Goal: Task Accomplishment & Management: Manage account settings

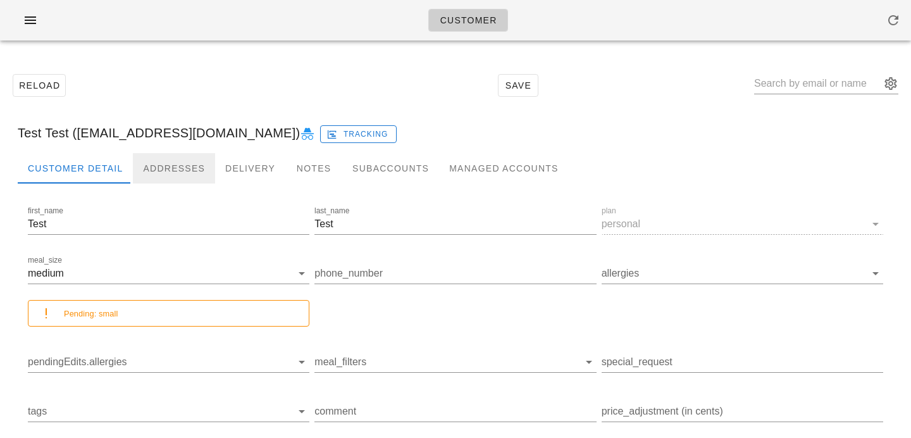
click at [201, 170] on div "Addresses" at bounding box center [174, 168] width 82 height 30
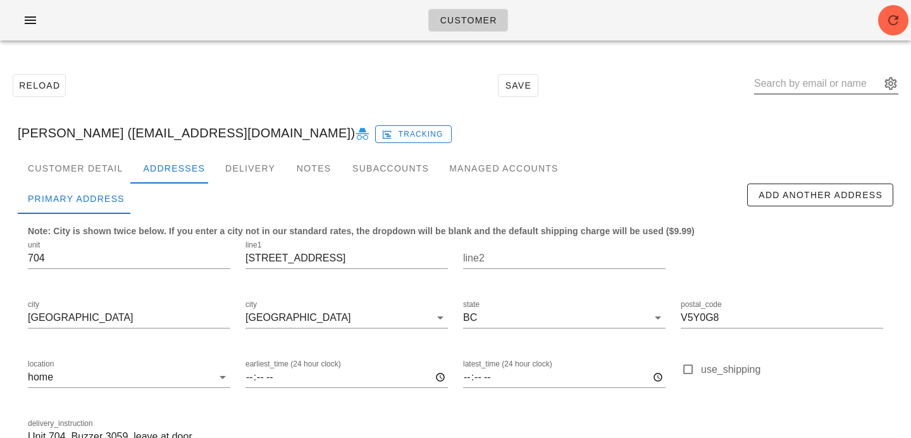
click at [827, 89] on input "text" at bounding box center [817, 83] width 127 height 20
paste input "[EMAIL_ADDRESS][DOMAIN_NAME]"
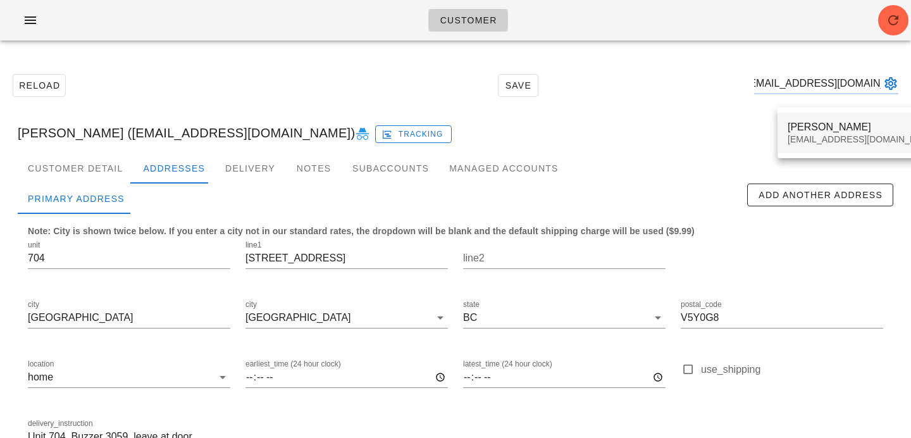
type input "[EMAIL_ADDRESS][DOMAIN_NAME]"
click at [821, 134] on div "xiaolei Deng xiaolei.deng@gmail.com" at bounding box center [863, 132] width 150 height 39
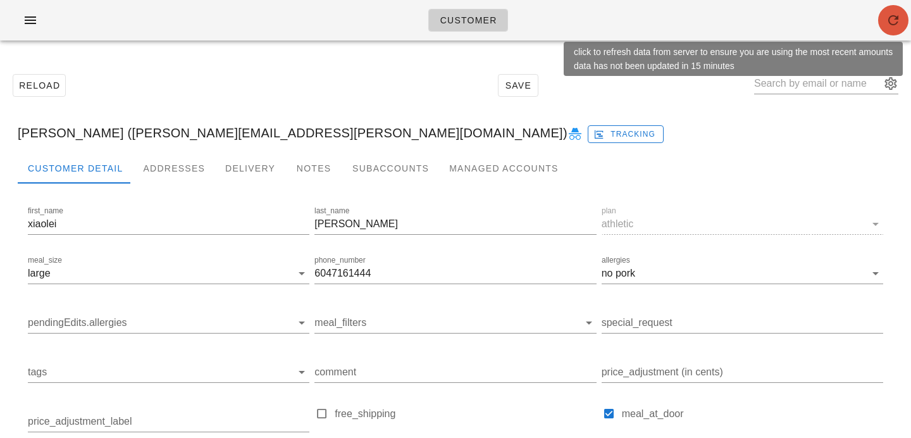
click at [894, 25] on icon "button" at bounding box center [893, 20] width 15 height 15
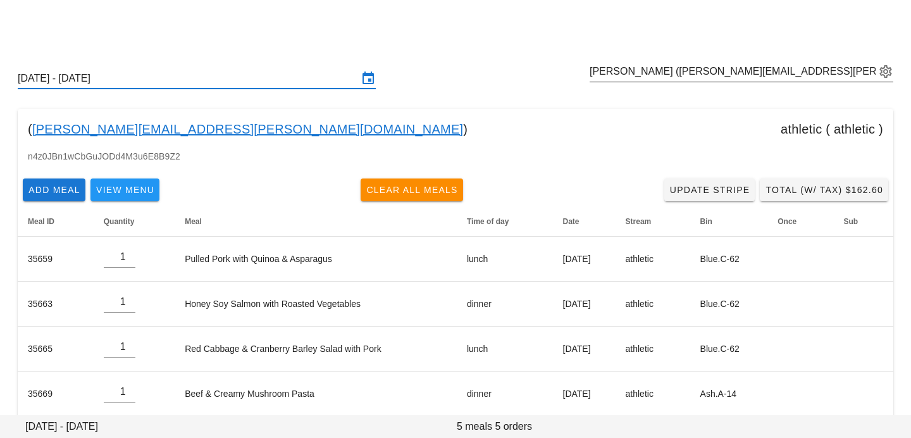
scroll to position [61, 0]
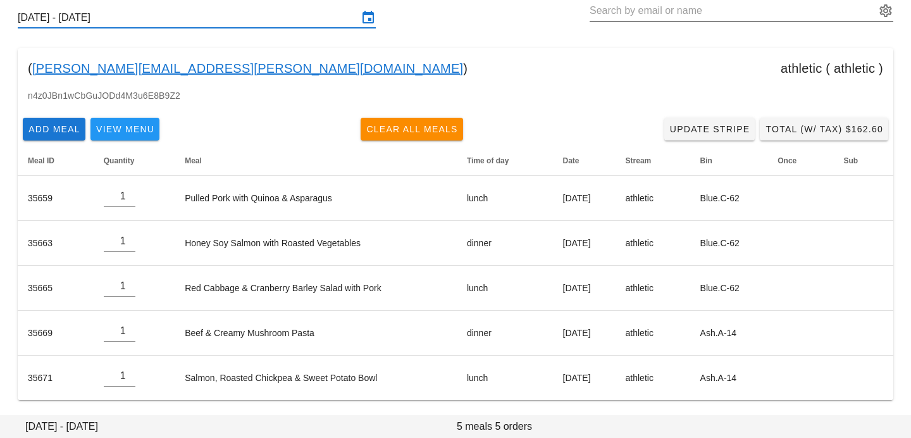
click at [646, 16] on input "text" at bounding box center [733, 11] width 286 height 20
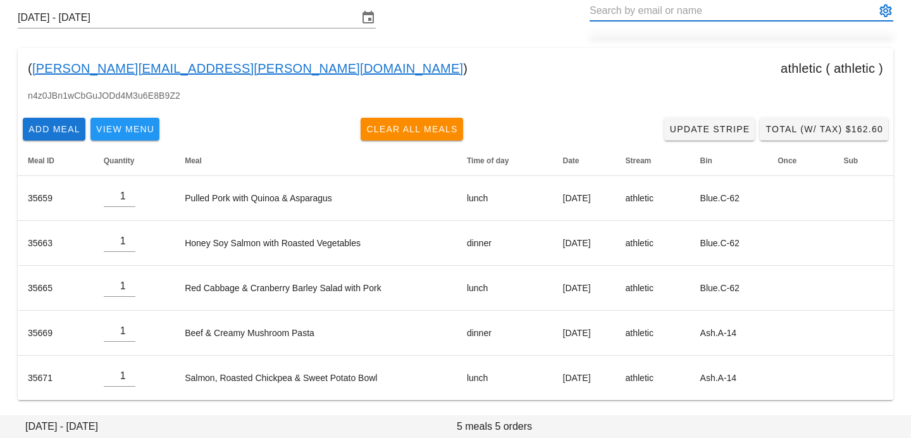
paste input "[EMAIL_ADDRESS][DOMAIN_NAME]"
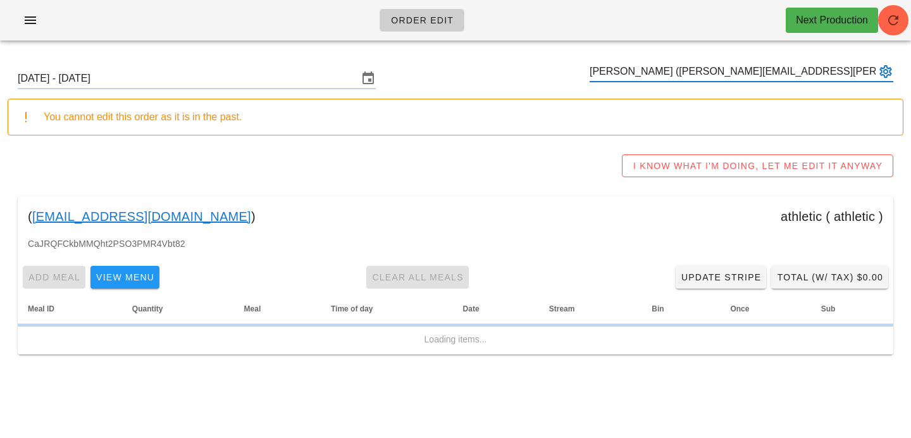
type input "[PERSON_NAME] ([PERSON_NAME][EMAIL_ADDRESS][PERSON_NAME][DOMAIN_NAME])"
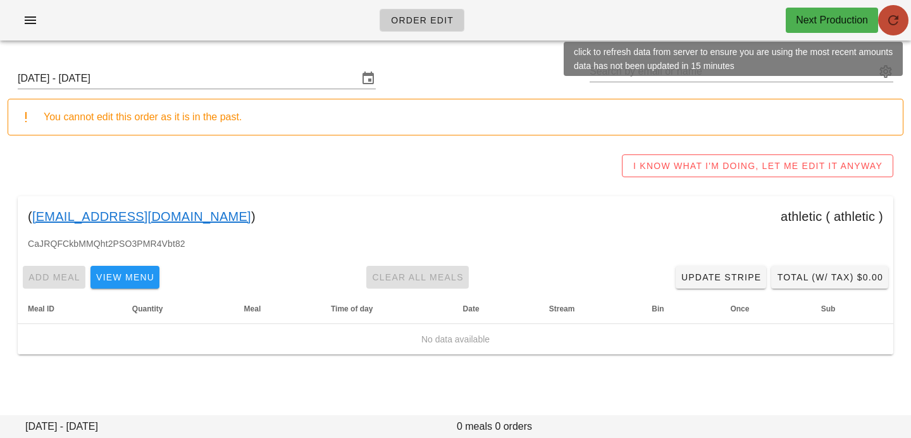
click at [901, 27] on span "button" at bounding box center [893, 20] width 30 height 15
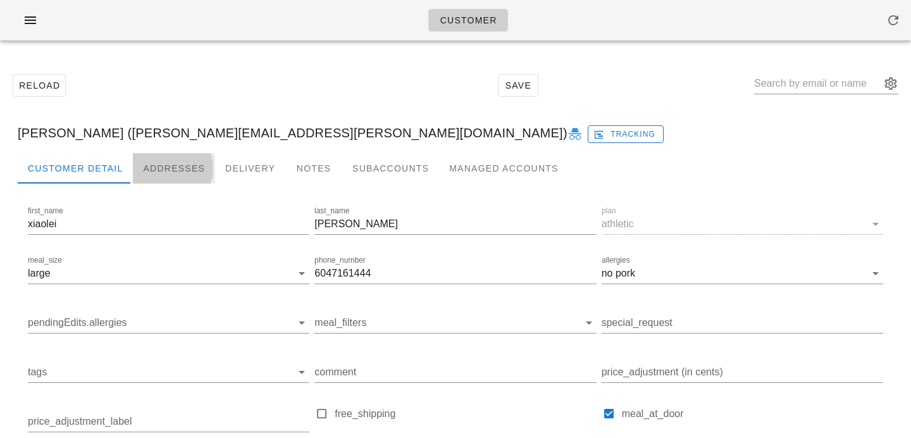
click at [152, 170] on div "Addresses" at bounding box center [174, 168] width 82 height 30
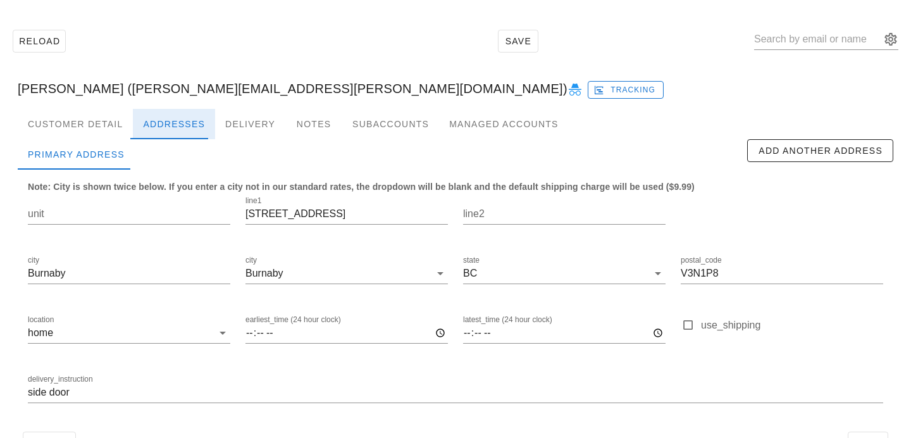
scroll to position [84, 0]
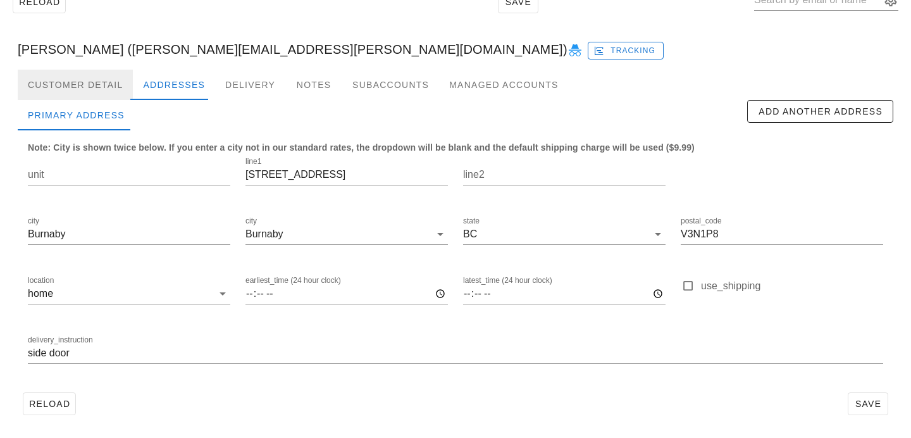
click at [82, 85] on div "Customer Detail" at bounding box center [75, 85] width 115 height 30
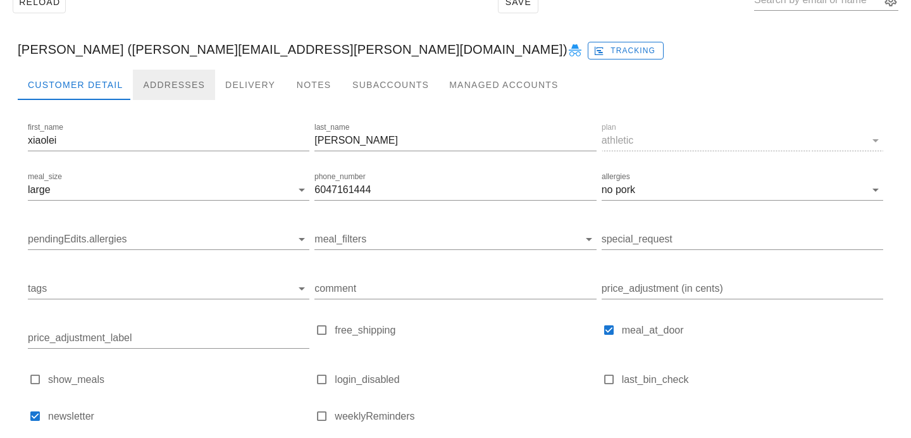
click at [180, 83] on div "Addresses" at bounding box center [174, 85] width 82 height 30
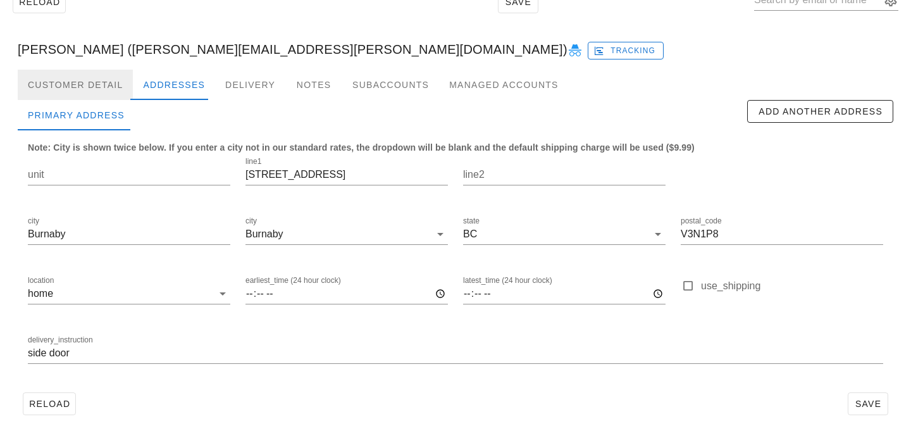
click at [93, 88] on div "Customer Detail" at bounding box center [75, 85] width 115 height 30
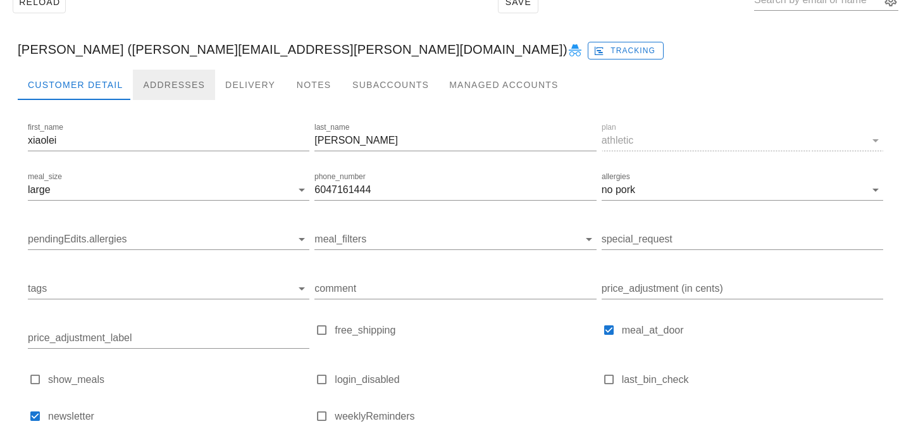
click at [161, 85] on div "Addresses" at bounding box center [174, 85] width 82 height 30
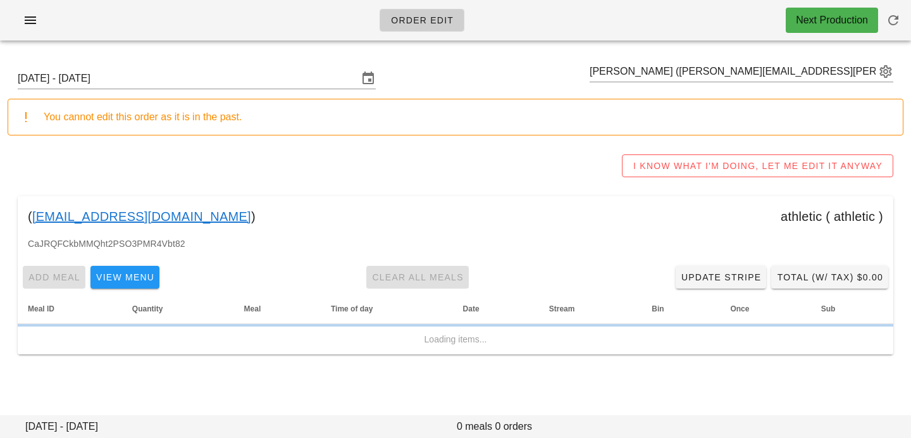
click at [273, 67] on div "[DATE] - [DATE] [PERSON_NAME] ([PERSON_NAME][EMAIL_ADDRESS][PERSON_NAME][DOMAIN…" at bounding box center [456, 78] width 896 height 41
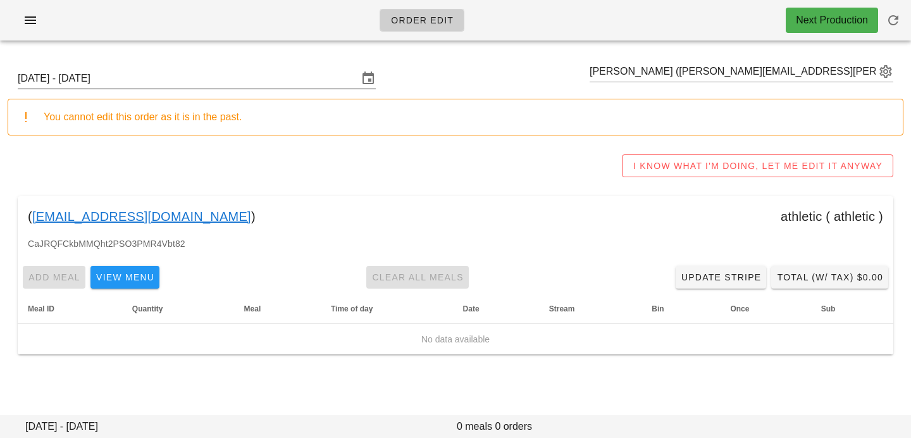
click at [262, 84] on input "Sunday September 21 - Saturday September 27" at bounding box center [188, 78] width 340 height 20
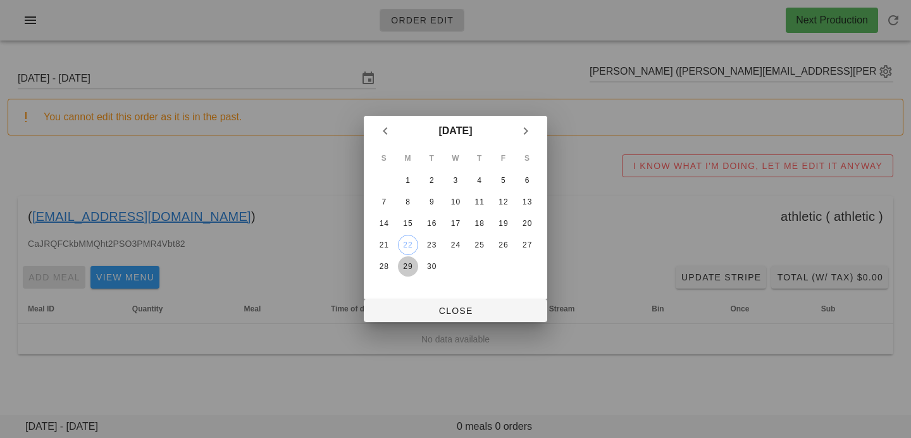
click at [406, 269] on div "29" at bounding box center [408, 266] width 20 height 9
click at [411, 304] on button "Close" at bounding box center [456, 310] width 184 height 23
type input "Sunday September 28 - Saturday October 4"
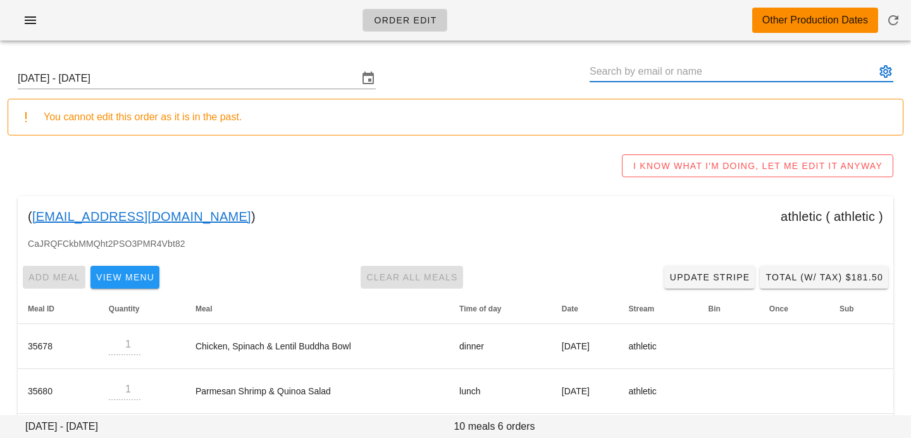
click at [767, 74] on input "text" at bounding box center [733, 71] width 286 height 20
paste input "gifford416@outlook.com"
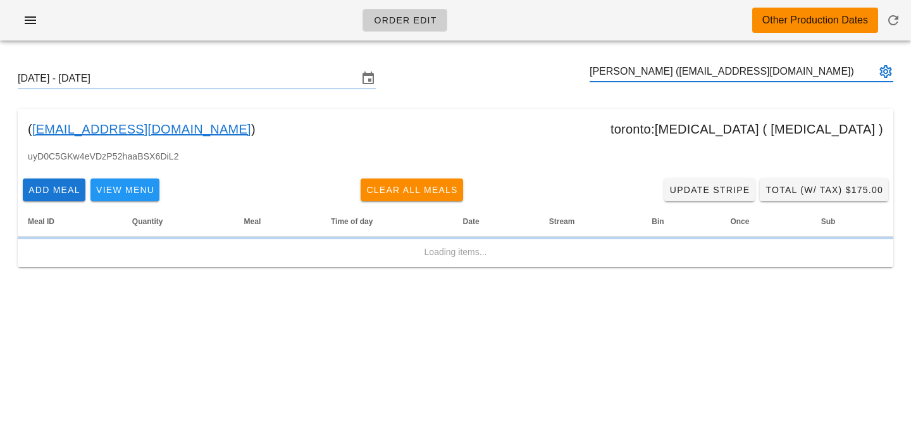
type input "[PERSON_NAME] ([EMAIL_ADDRESS][DOMAIN_NAME])"
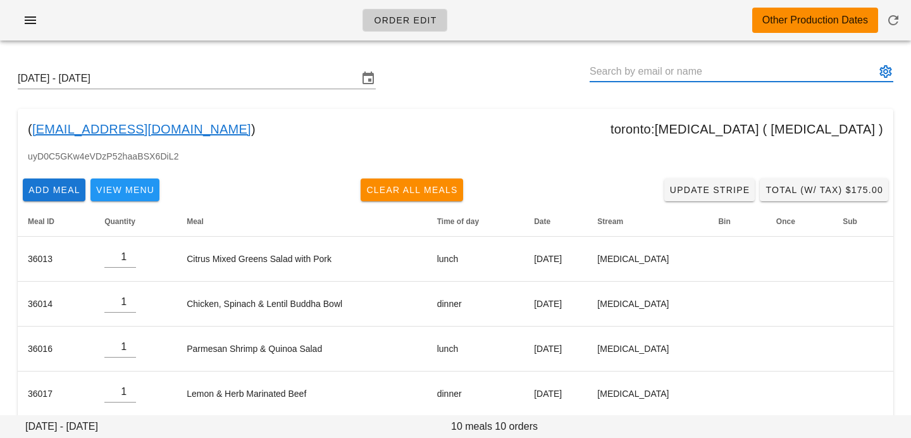
paste input "VASQUEZJONATHAN231@GMAIL.COM"
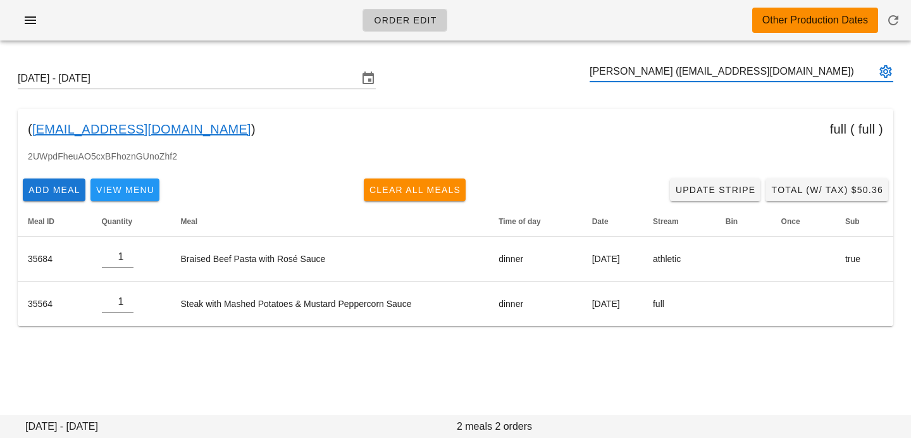
type input "Jonathan Vasquez (VASQUEZJONATHAN231@GMAIL.COM)"
click at [908, 30] on div "Order Edit Other Production Dates" at bounding box center [455, 20] width 911 height 41
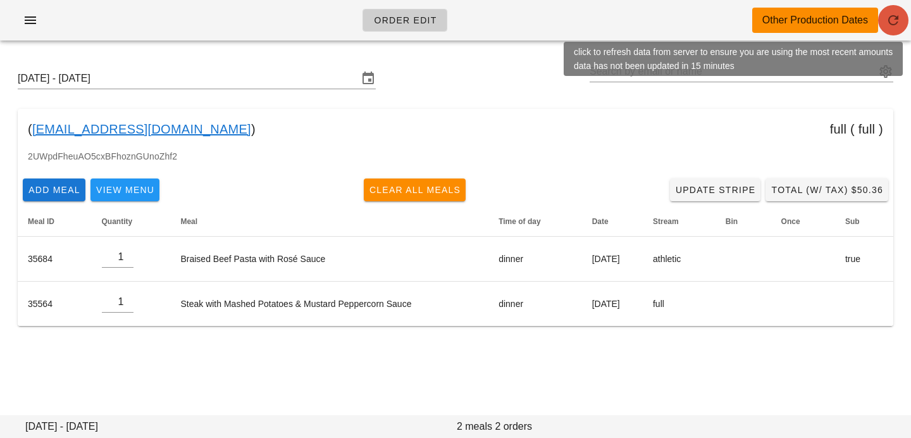
click at [897, 28] on button "button" at bounding box center [893, 20] width 30 height 30
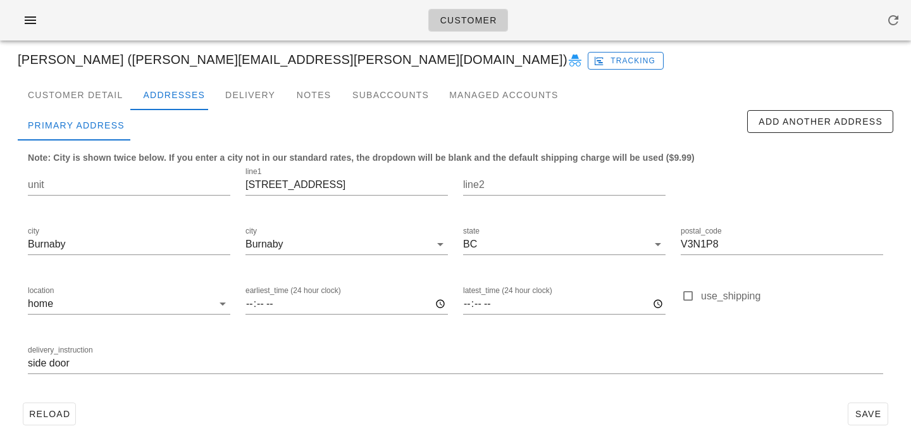
scroll to position [84, 0]
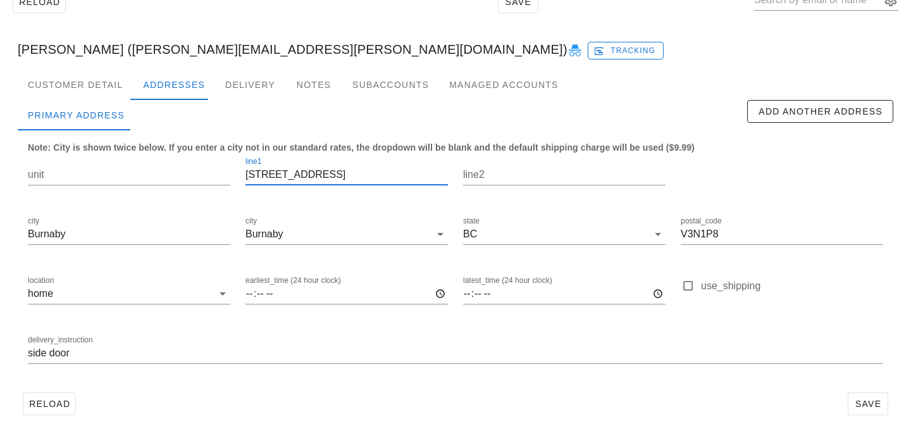
drag, startPoint x: 319, startPoint y: 172, endPoint x: 224, endPoint y: 154, distance: 96.6
click at [224, 154] on div "unit line1 [STREET_ADDRESS] state [GEOGRAPHIC_DATA] postal_code V3N1P8 location…" at bounding box center [455, 266] width 871 height 238
click at [110, 73] on div "Customer Detail" at bounding box center [75, 85] width 115 height 30
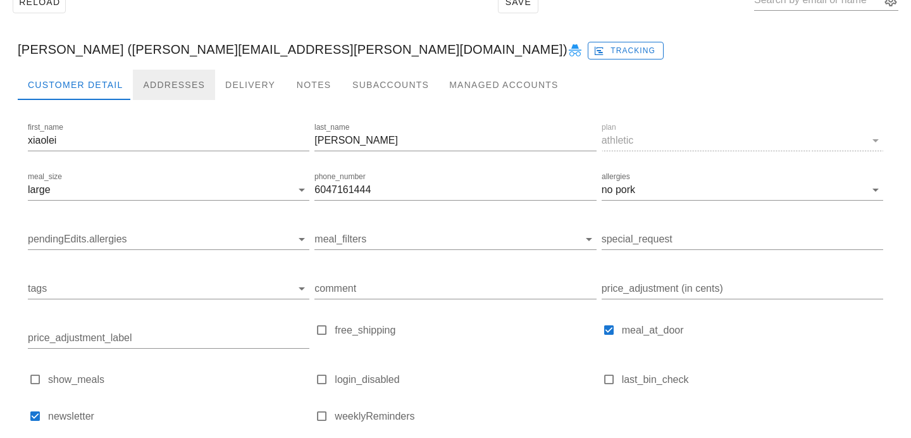
click at [175, 83] on div "Addresses" at bounding box center [174, 85] width 82 height 30
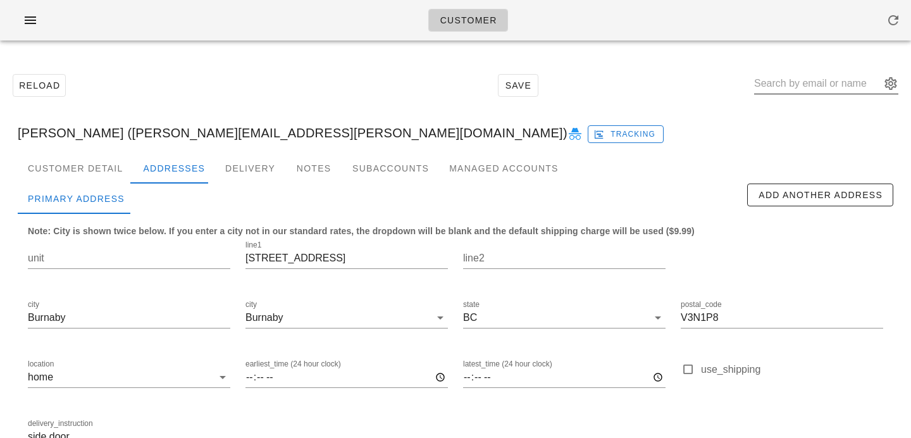
click at [805, 77] on input "text" at bounding box center [817, 83] width 127 height 20
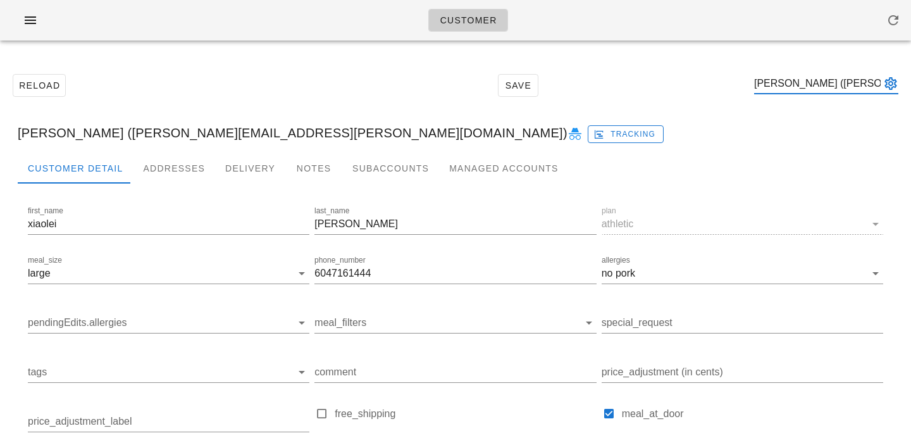
type input "xiaolei Deng (xiaolei.deng@gmail.com)"
click at [174, 168] on div "Addresses" at bounding box center [174, 168] width 82 height 30
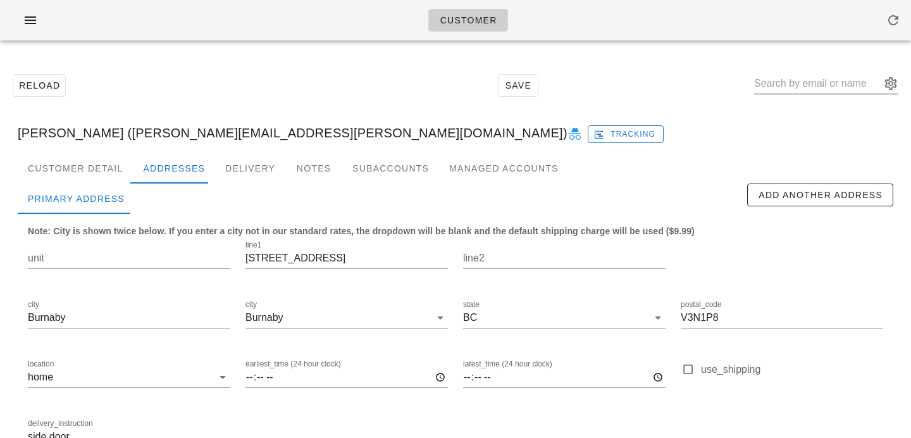
click at [793, 77] on input "text" at bounding box center [817, 83] width 127 height 20
paste input "dongzhouwei@gmail.com"
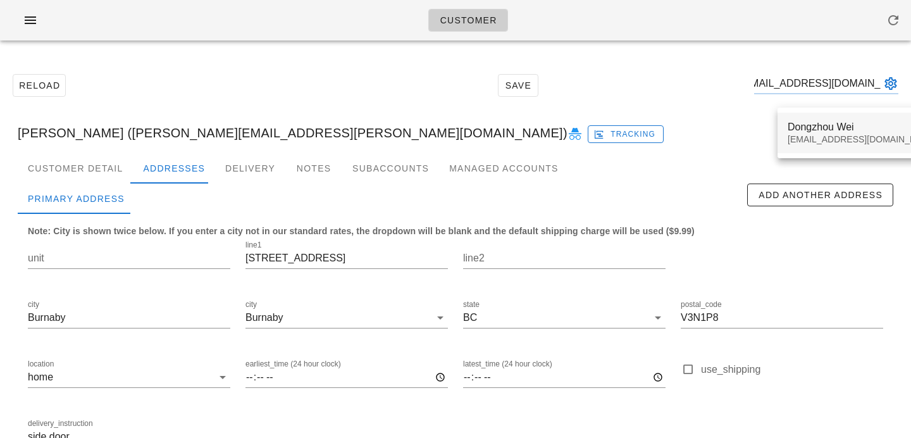
type input "dongzhouwei@gmail.com"
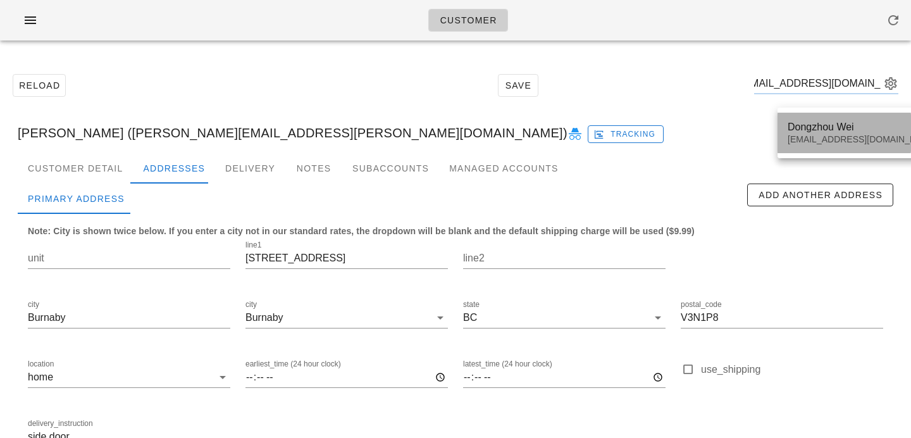
click at [810, 141] on div "dongzhouwei@gmail.com" at bounding box center [863, 139] width 150 height 11
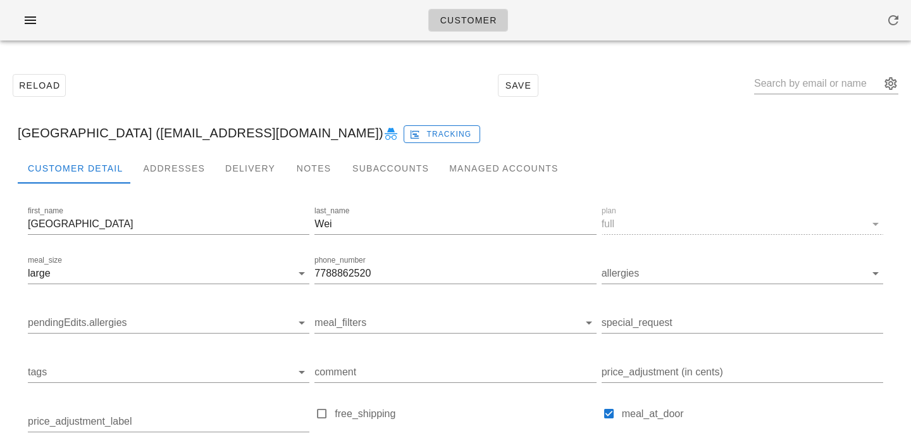
click at [184, 150] on div "Dongzhou Wei (dongzhouwei@gmail.com) Tracking" at bounding box center [456, 133] width 896 height 41
click at [182, 159] on div "Addresses" at bounding box center [174, 168] width 82 height 30
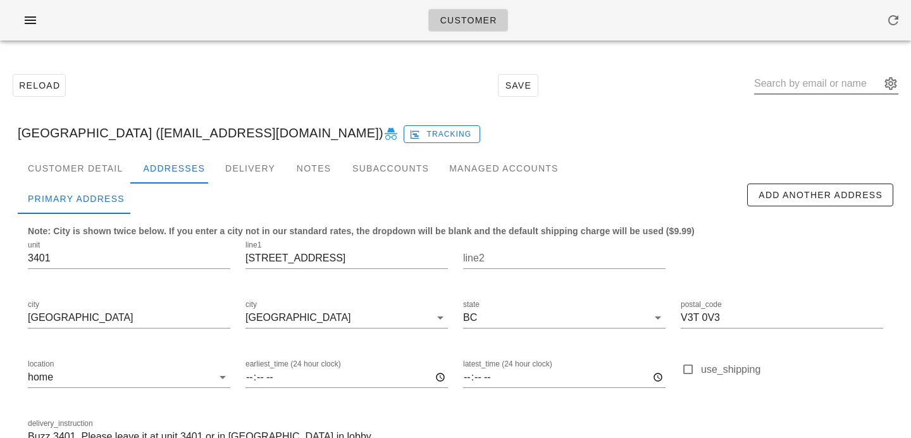
click at [807, 81] on input "text" at bounding box center [817, 83] width 127 height 20
paste input "gifford416@outlook.com"
type input "gifford416@outlook.com"
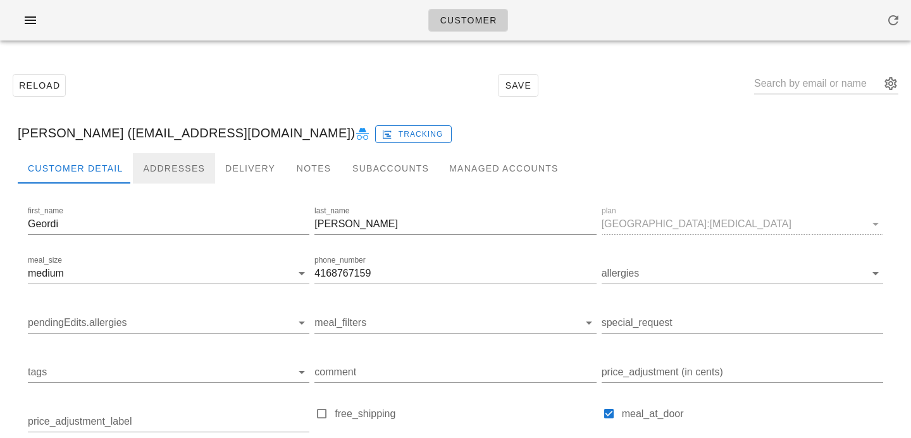
click at [142, 176] on div "Addresses" at bounding box center [174, 168] width 82 height 30
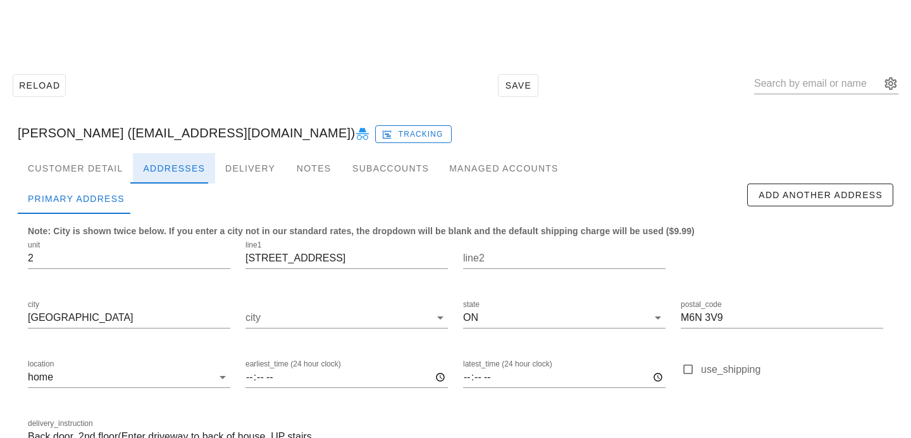
scroll to position [84, 0]
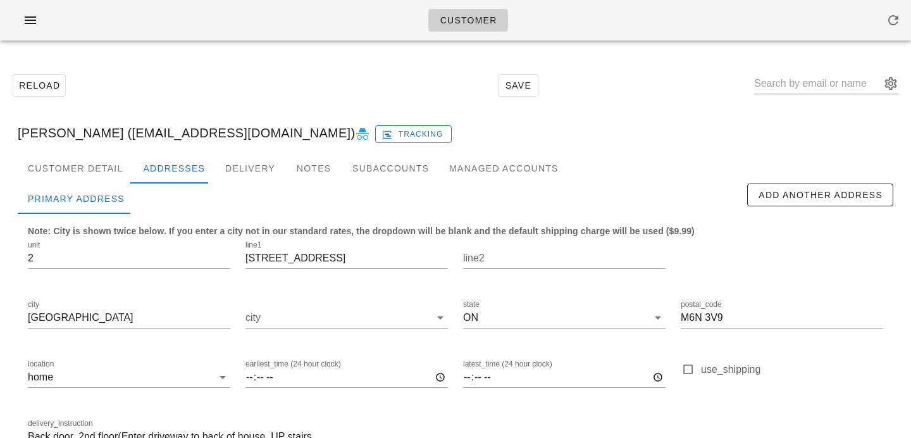
type input "Back door, 2nd floor(Enter driveway to back of house, UP stairs"
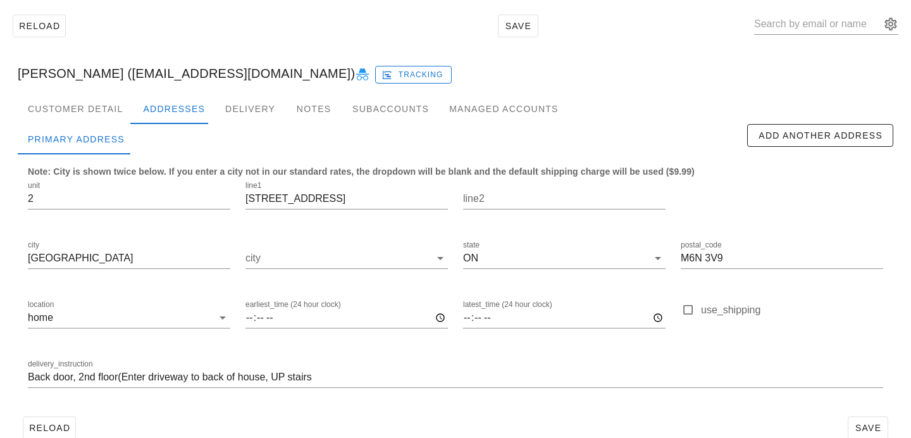
scroll to position [84, 0]
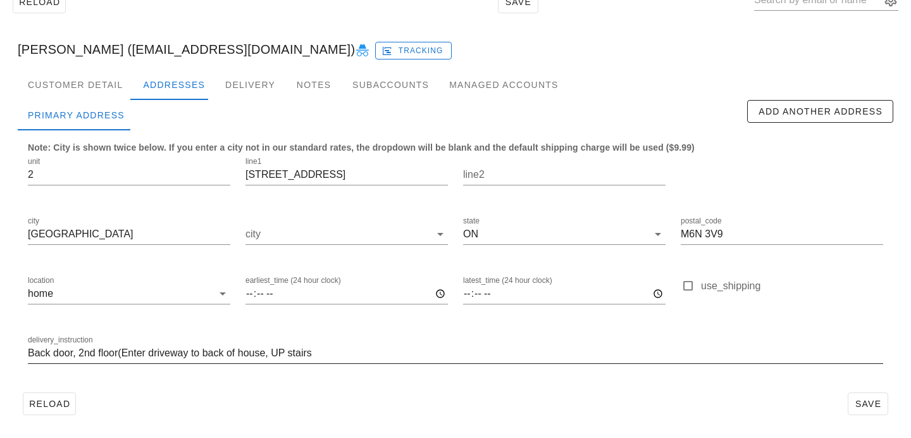
click at [35, 356] on input "Back door, 2nd floor(Enter driveway to back of house, UP stairs" at bounding box center [456, 353] width 856 height 20
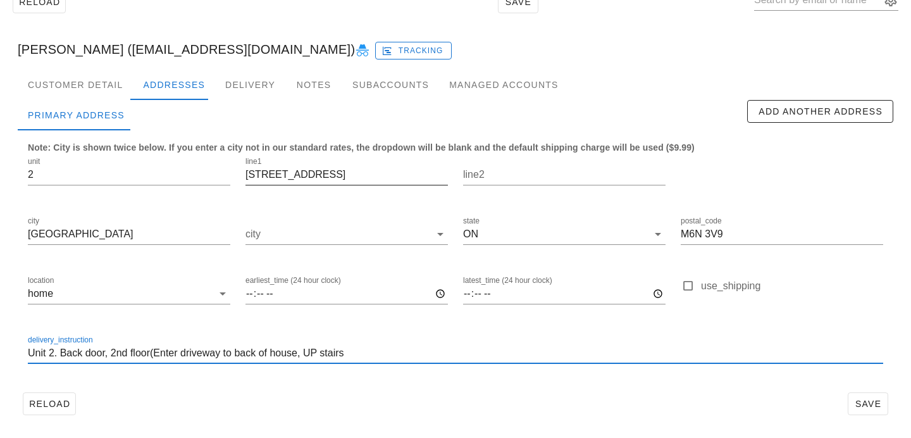
type input "Unit 2. Back door, 2nd floor(Enter driveway to back of house, UP stairs"
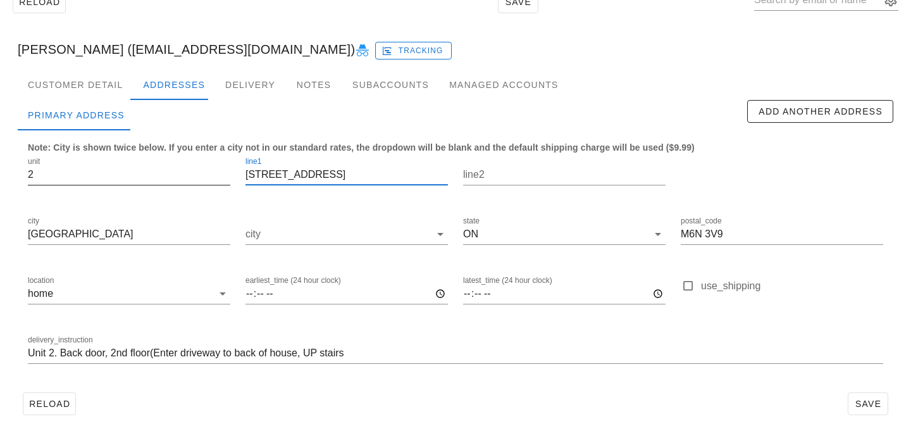
scroll to position [0, 0]
drag, startPoint x: 357, startPoint y: 177, endPoint x: 180, endPoint y: 156, distance: 177.8
click at [182, 157] on div "unit 2 line1 [STREET_ADDRESS] postal_code M6N 3V9 location home earliest_time (…" at bounding box center [455, 266] width 871 height 238
click at [861, 399] on span "Save" at bounding box center [868, 404] width 29 height 10
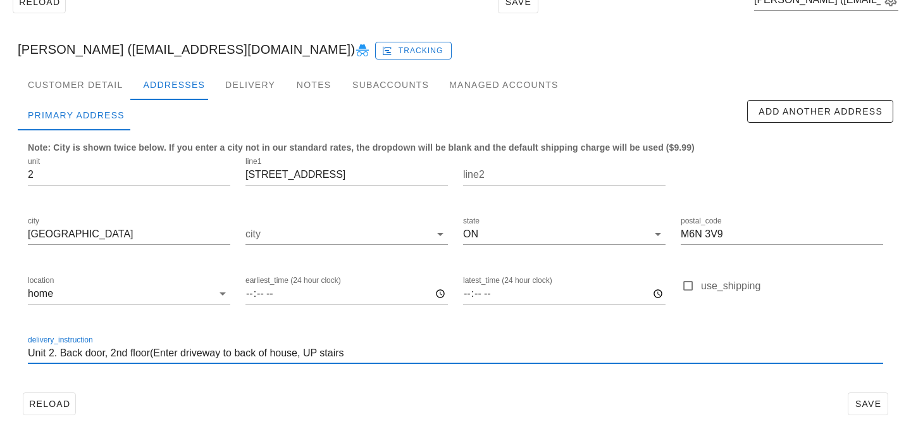
click at [154, 356] on input "Unit 2. Back door, 2nd floor(Enter driveway to back of house, UP stairs" at bounding box center [456, 353] width 856 height 20
type input "Unit 2. Back door, 2nd floor (Enter driveway to back of house, UP stairs"
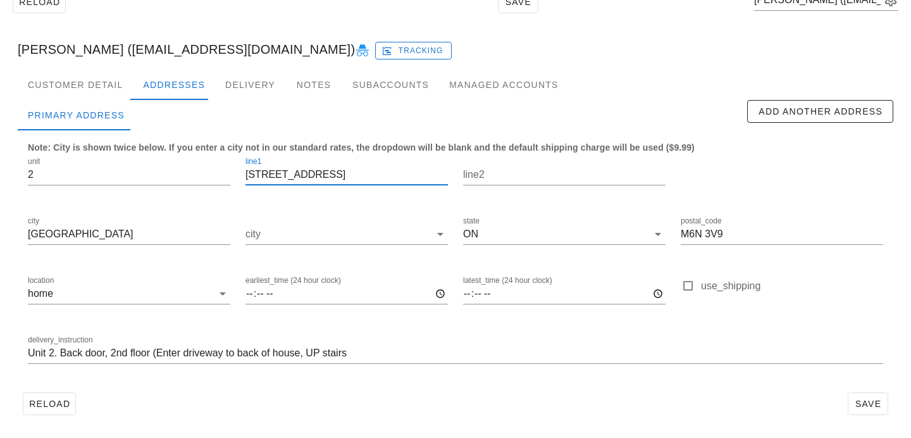
drag, startPoint x: 346, startPoint y: 176, endPoint x: 194, endPoint y: 154, distance: 153.4
click at [200, 155] on div "unit 2 line1 [STREET_ADDRESS] postal_code M6N 3V9 location home earliest_time (…" at bounding box center [455, 266] width 871 height 238
drag, startPoint x: 555, startPoint y: 400, endPoint x: 852, endPoint y: 394, distance: 297.5
click at [554, 400] on div "Reload Save" at bounding box center [456, 403] width 876 height 33
click at [870, 411] on button "Save" at bounding box center [868, 403] width 41 height 23
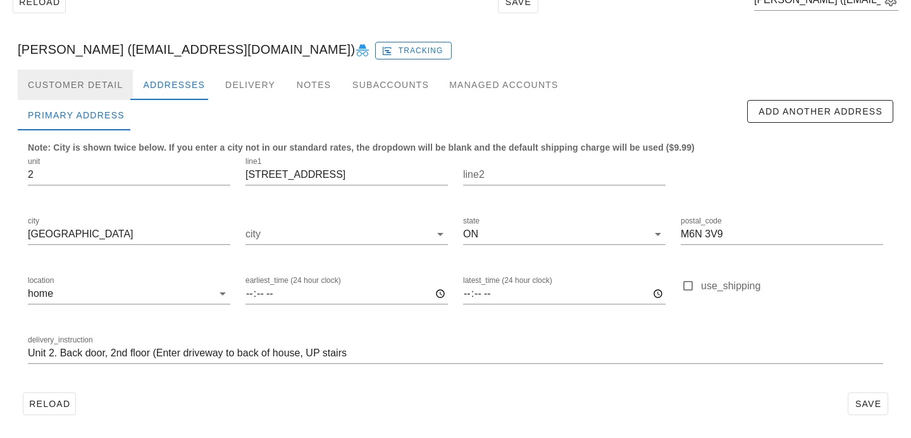
click at [125, 80] on div "Customer Detail" at bounding box center [75, 85] width 115 height 30
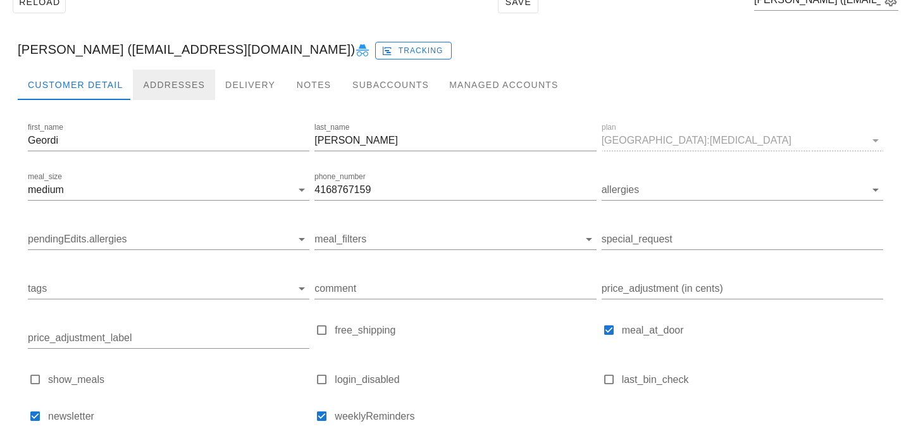
click at [189, 88] on div "Addresses" at bounding box center [174, 85] width 82 height 30
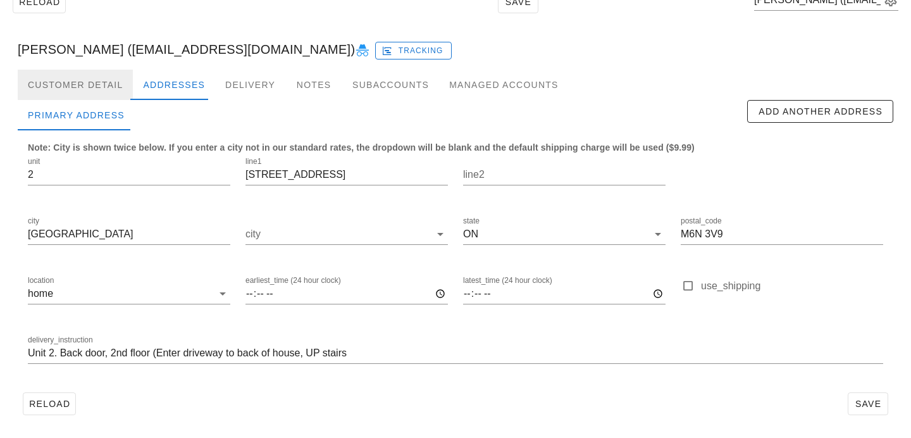
click at [113, 90] on div "Customer Detail" at bounding box center [75, 85] width 115 height 30
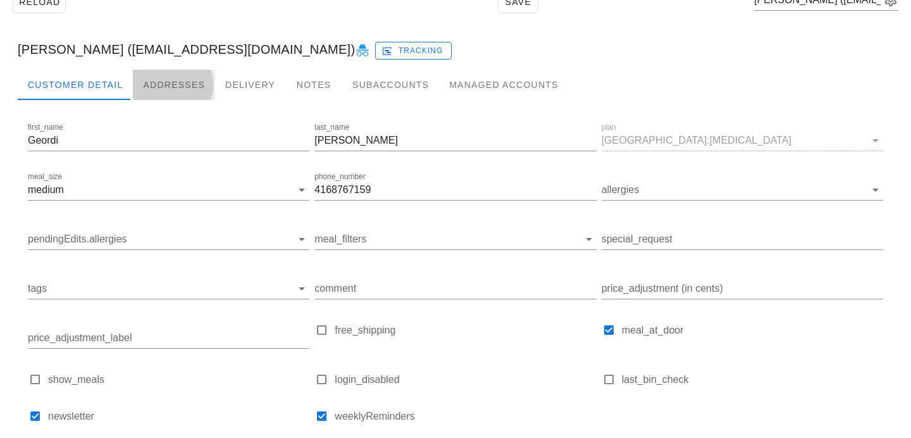
click at [175, 91] on div "Addresses" at bounding box center [174, 85] width 82 height 30
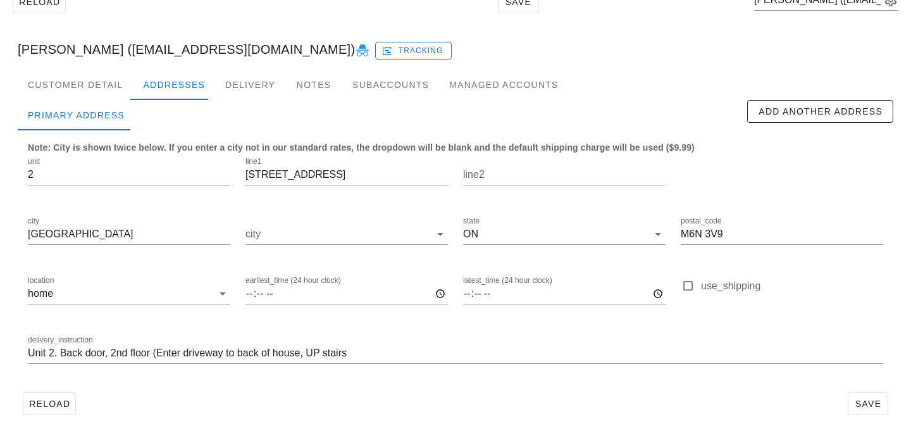
click at [866, 416] on div "Reload Save" at bounding box center [456, 403] width 876 height 33
click at [865, 409] on span "Save" at bounding box center [868, 404] width 29 height 10
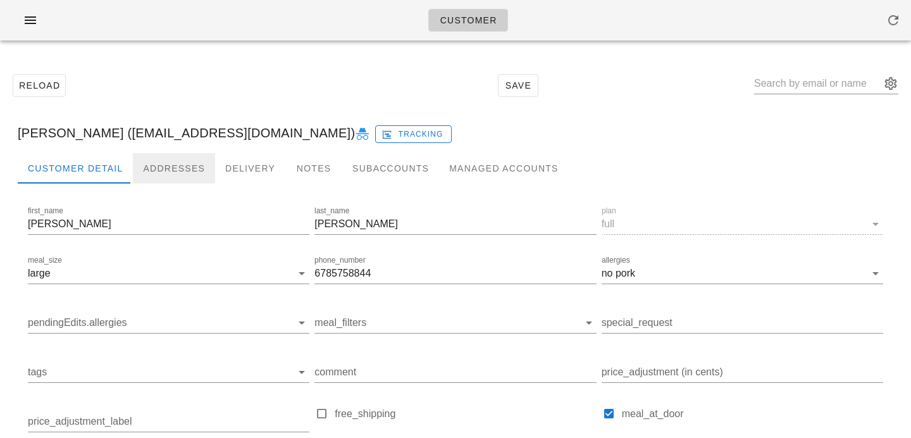
click at [161, 154] on div "Addresses" at bounding box center [174, 168] width 82 height 30
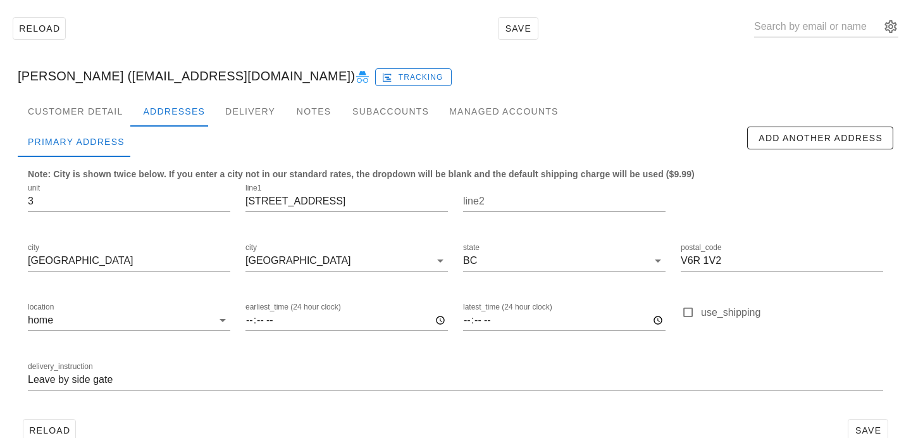
scroll to position [84, 0]
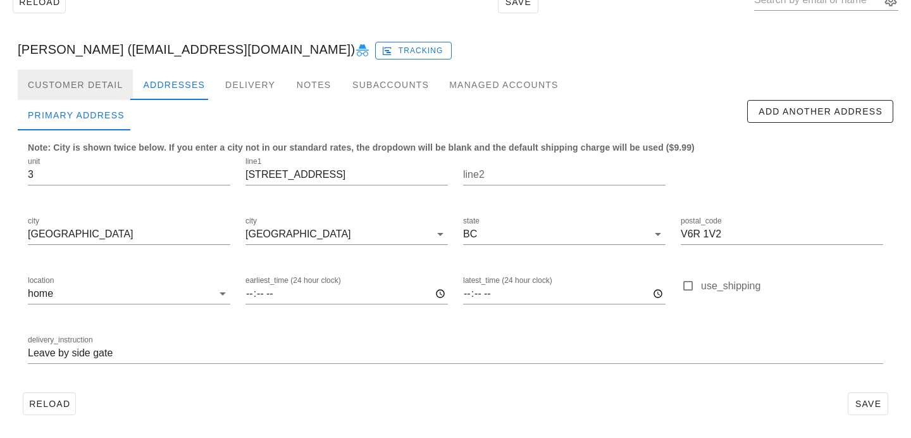
click at [91, 86] on div "Customer Detail" at bounding box center [75, 85] width 115 height 30
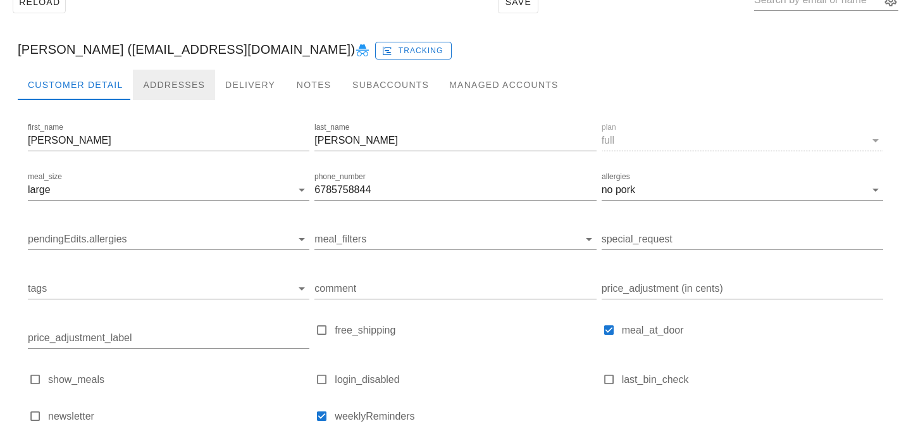
click at [153, 82] on div "Addresses" at bounding box center [174, 85] width 82 height 30
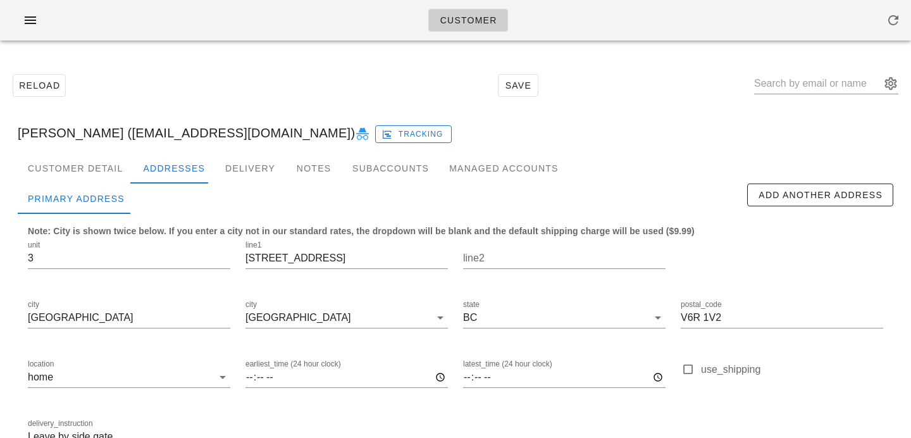
drag, startPoint x: 131, startPoint y: 134, endPoint x: 366, endPoint y: 134, distance: 234.8
click at [366, 134] on div "Jonathan Vasquez (VASQUEZJONATHAN231@GMAIL.COM) Tracking" at bounding box center [456, 133] width 896 height 41
copy div "[EMAIL_ADDRESS][DOMAIN_NAME]"
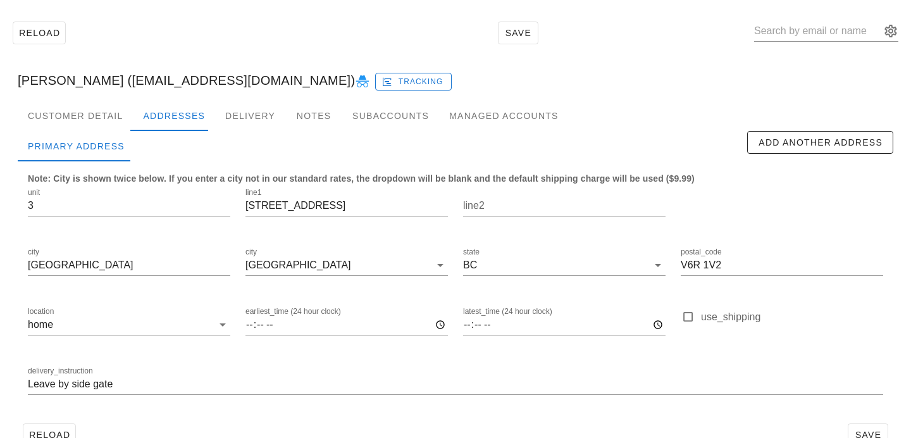
scroll to position [84, 0]
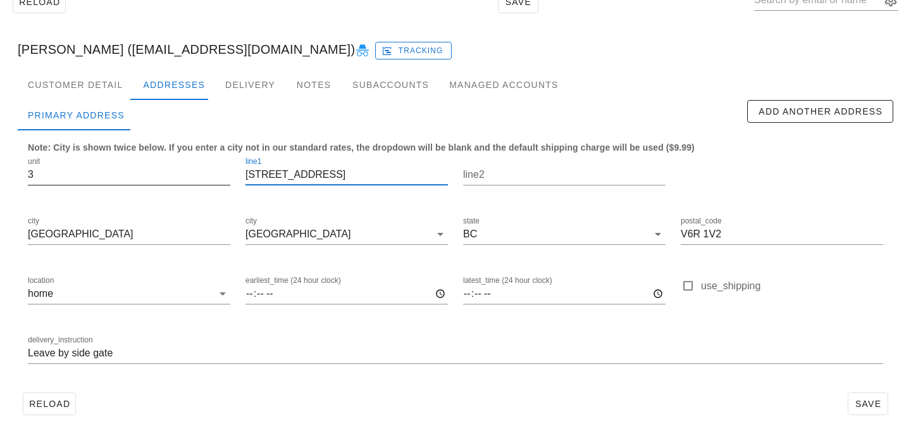
drag, startPoint x: 337, startPoint y: 173, endPoint x: 198, endPoint y: 165, distance: 138.8
click at [198, 165] on div "unit 3 line1 4465 6th Ave W line2 city Vancouver city Vancouver state BC postal…" at bounding box center [455, 266] width 871 height 238
click at [28, 349] on input "Leave by side gate" at bounding box center [456, 353] width 856 height 20
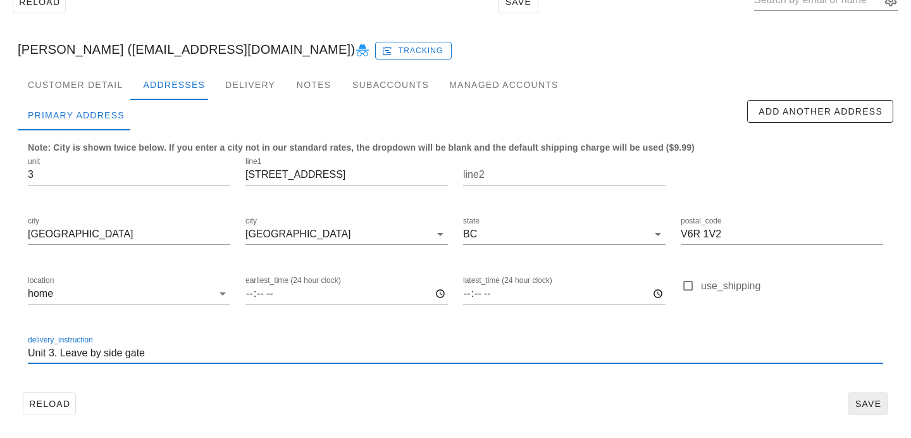
type input "Unit 3. Leave by side gate"
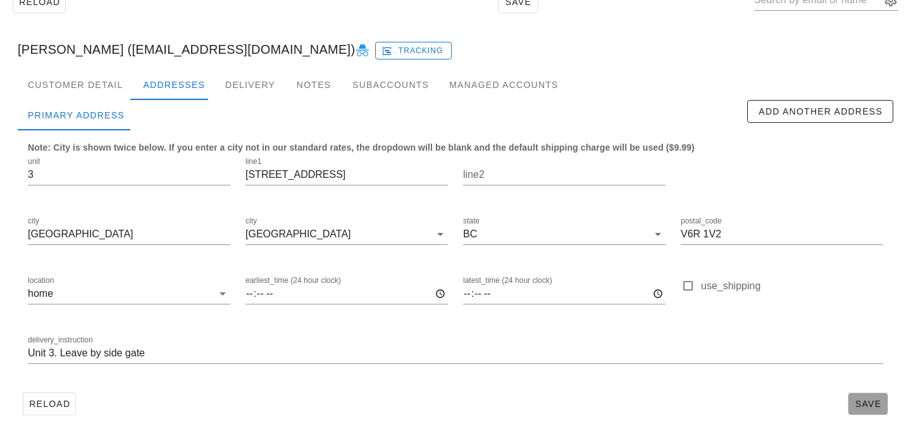
click at [865, 400] on span "Save" at bounding box center [868, 404] width 29 height 10
drag, startPoint x: 131, startPoint y: 47, endPoint x: 366, endPoint y: 46, distance: 235.4
click at [366, 46] on div "Jonathan Vasquez (VASQUEZJONATHAN231@GMAIL.COM) Tracking" at bounding box center [456, 49] width 896 height 41
copy div "[EMAIL_ADDRESS][DOMAIN_NAME]"
click at [871, 408] on span "Save" at bounding box center [868, 404] width 29 height 10
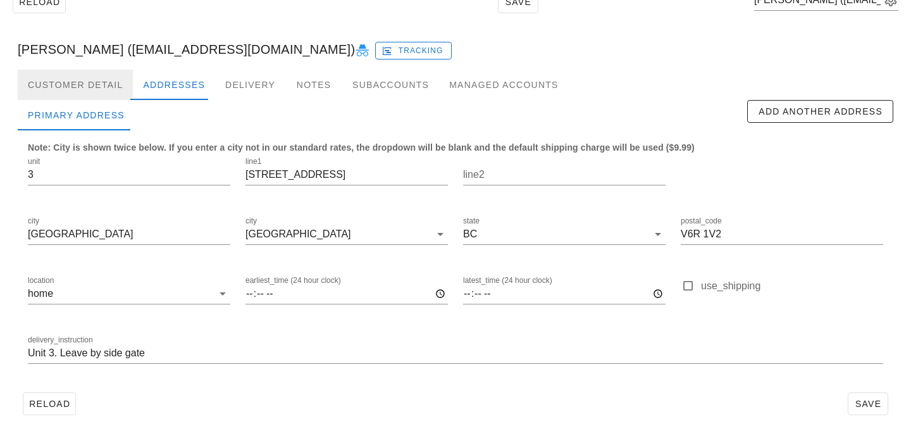
click at [91, 80] on div "Customer Detail" at bounding box center [75, 85] width 115 height 30
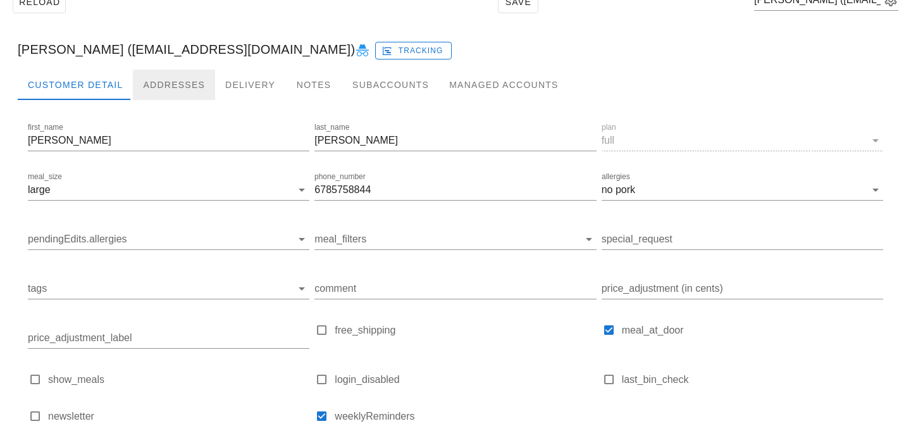
click at [138, 82] on div "Addresses" at bounding box center [174, 85] width 82 height 30
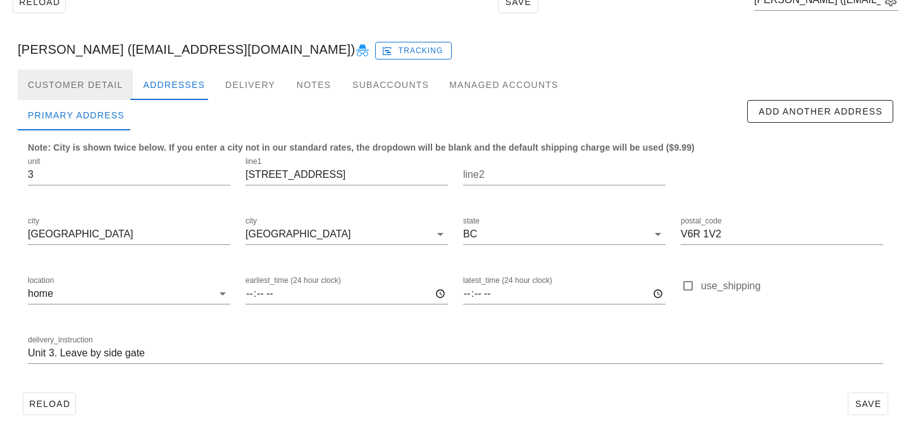
click at [99, 88] on div "Customer Detail" at bounding box center [75, 85] width 115 height 30
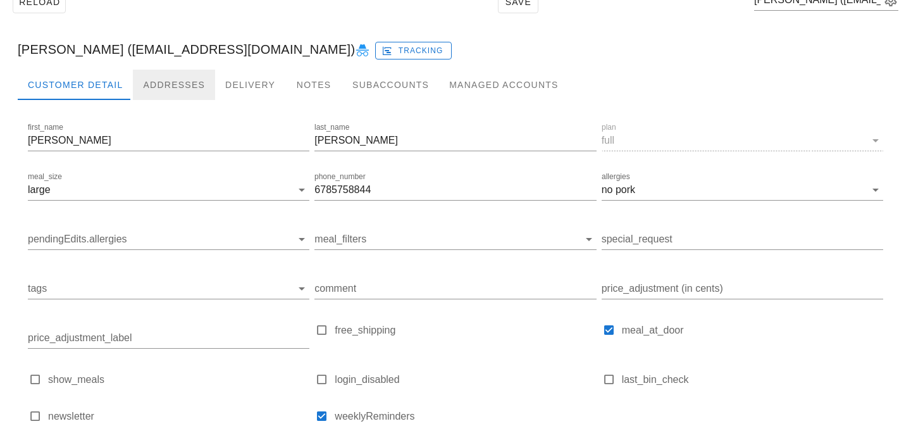
click at [162, 81] on div "Addresses" at bounding box center [174, 85] width 82 height 30
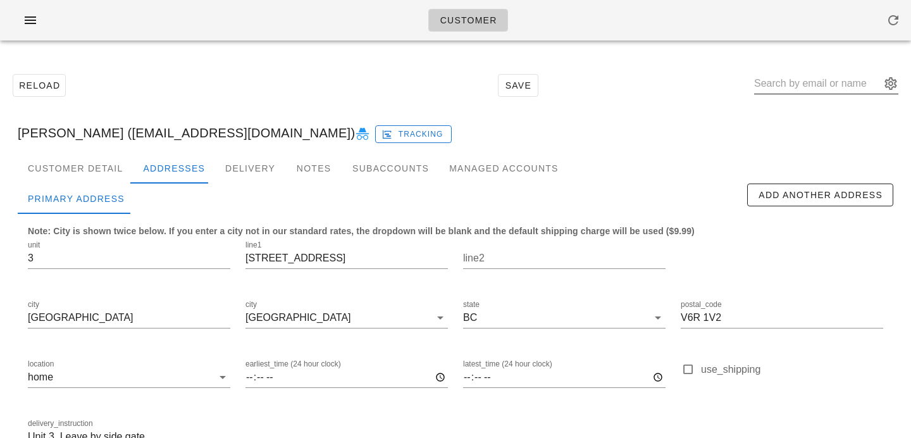
click at [817, 87] on input "text" at bounding box center [817, 83] width 127 height 20
paste input "jes.flet@gmail.com"
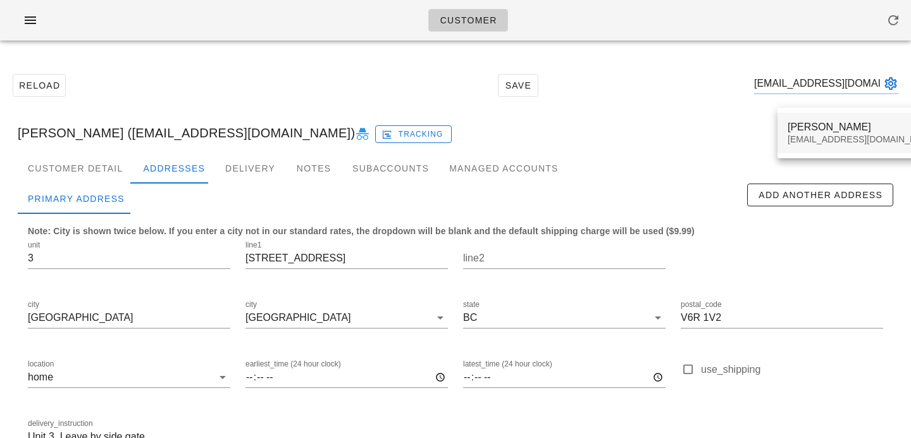
type input "jes.flet@gmail.com"
click at [808, 132] on div "Jessie Fletcher" at bounding box center [863, 127] width 150 height 12
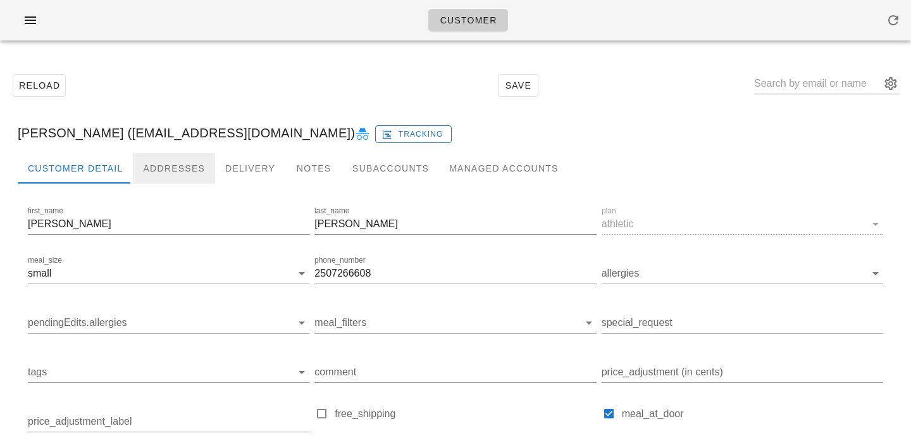
click at [180, 159] on div "Addresses" at bounding box center [174, 168] width 82 height 30
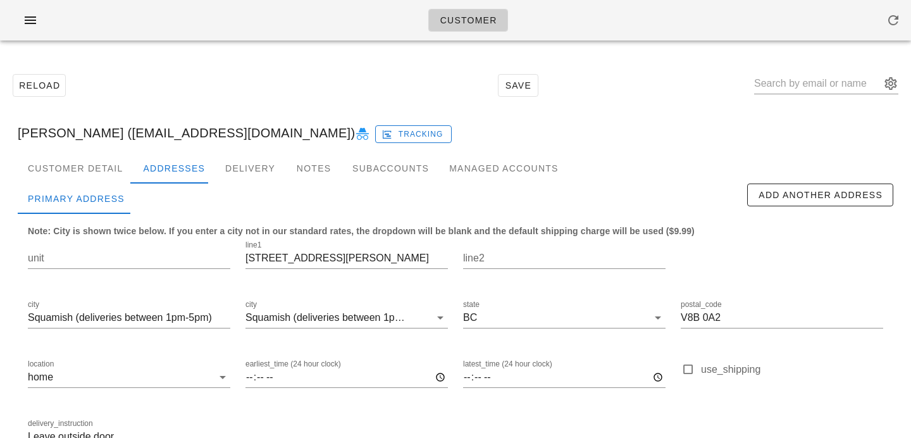
scroll to position [84, 0]
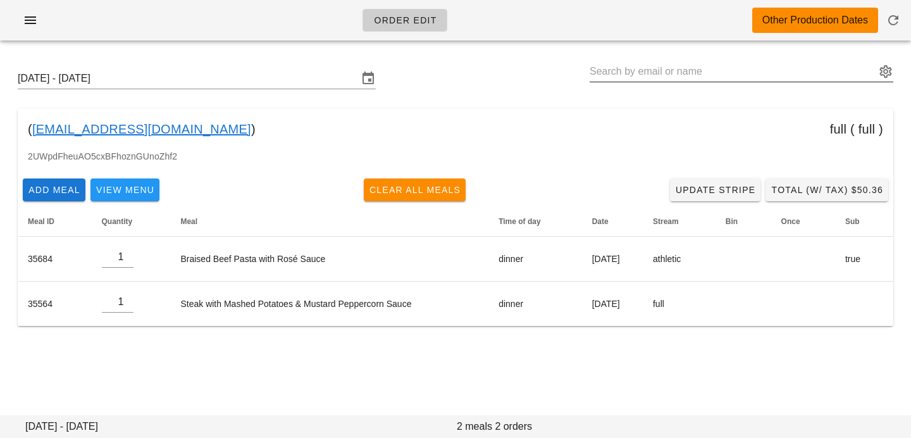
click at [634, 63] on input "text" at bounding box center [733, 71] width 286 height 20
type input "[PERSON_NAME] ([EMAIL_ADDRESS][DOMAIN_NAME])"
paste input "[EMAIL_ADDRESS][DOMAIN_NAME]"
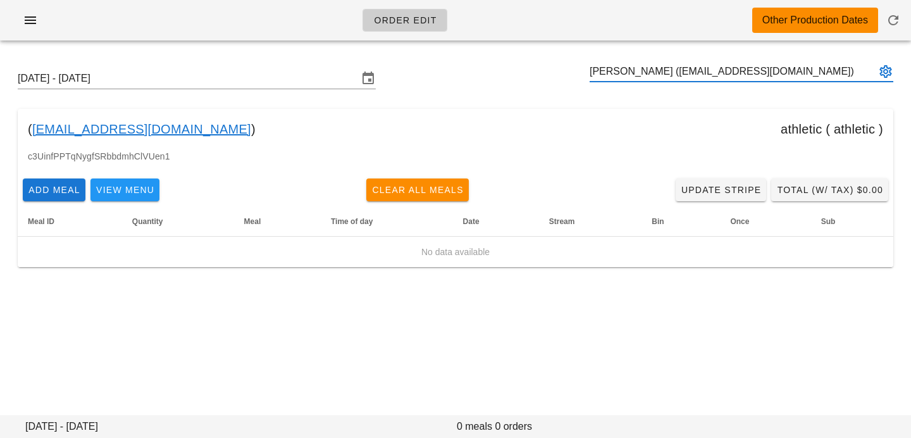
type input "[PERSON_NAME] ([EMAIL_ADDRESS][DOMAIN_NAME])"
click at [635, 71] on input "text" at bounding box center [733, 71] width 286 height 20
paste input "[PERSON_NAME][EMAIL_ADDRESS][DOMAIN_NAME]"
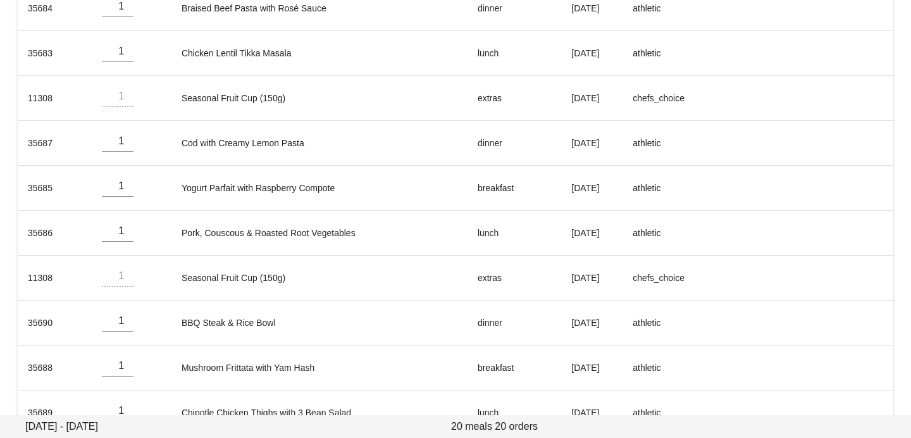
scroll to position [735, 0]
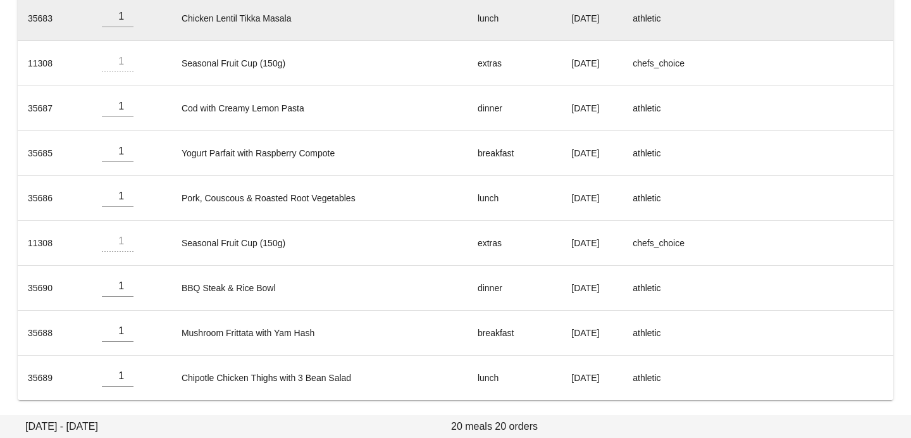
type input "[PERSON_NAME] ([PERSON_NAME][EMAIL_ADDRESS][DOMAIN_NAME])"
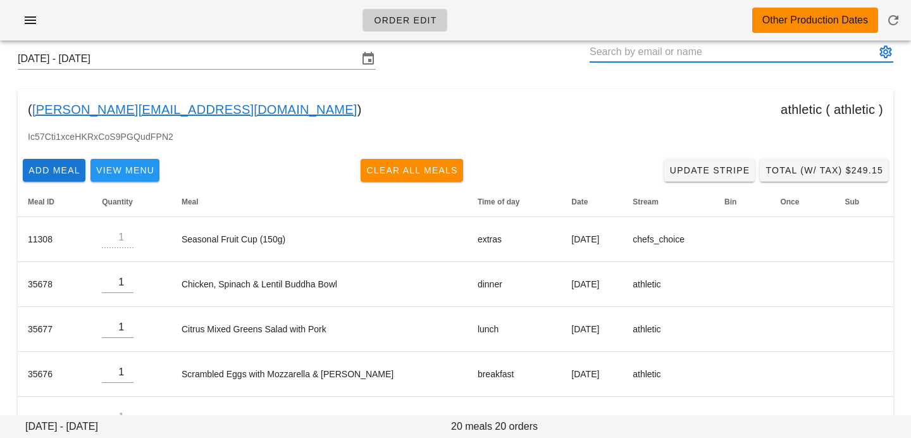
scroll to position [0, 0]
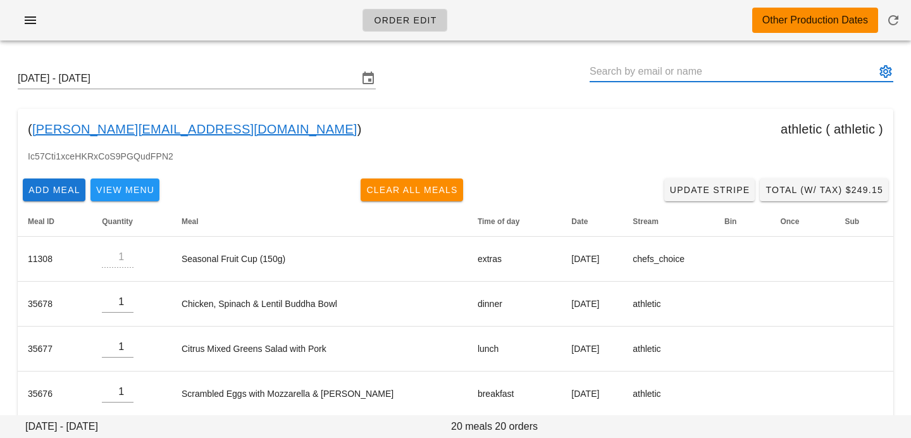
click at [716, 71] on input "text" at bounding box center [733, 71] width 286 height 20
paste input "thecarelses@telus.net"
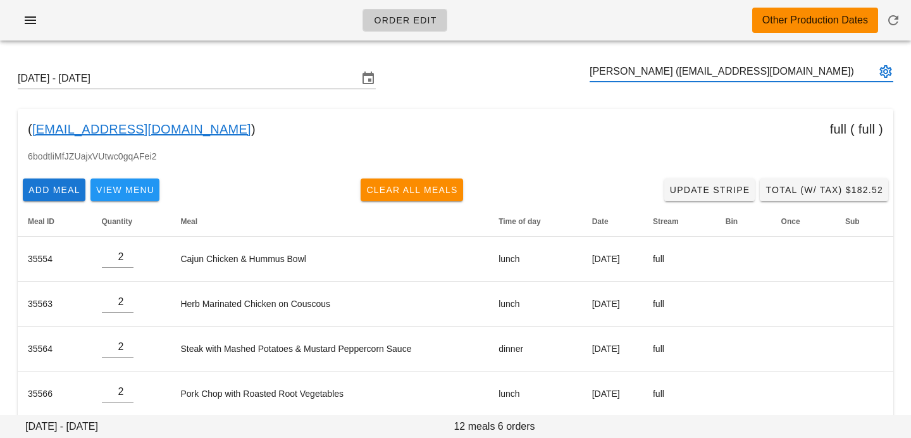
scroll to position [106, 0]
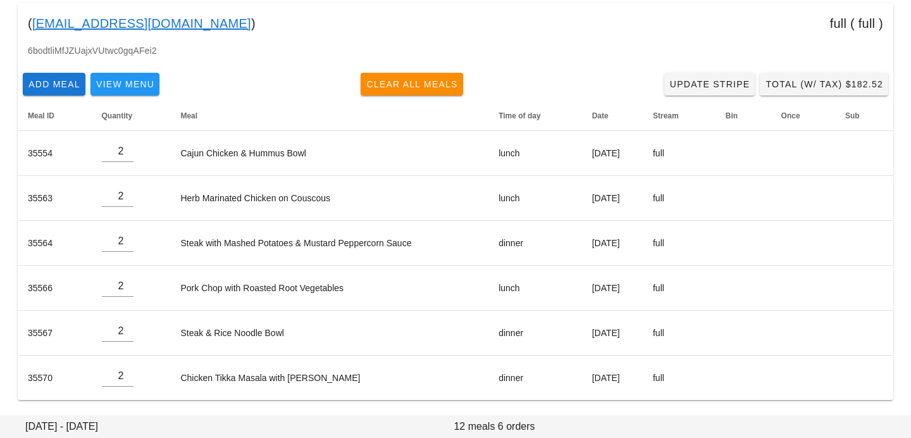
type input "Andre Carelse (thecarelses@telus.net)"
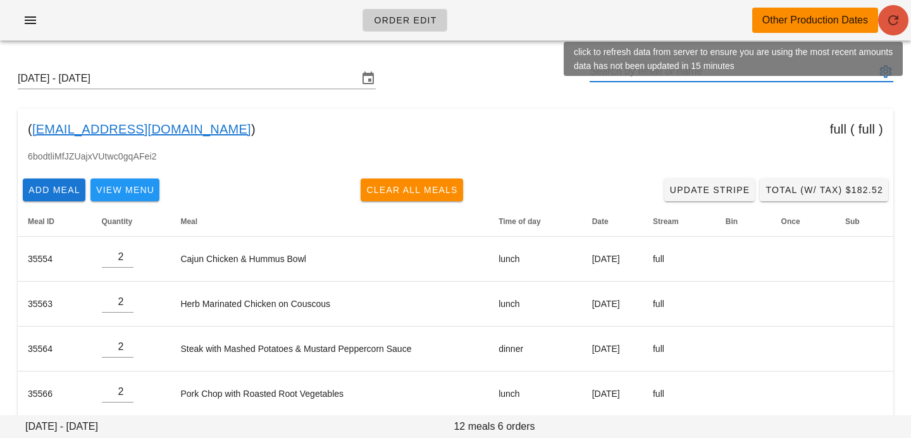
click at [896, 20] on icon "button" at bounding box center [893, 20] width 15 height 15
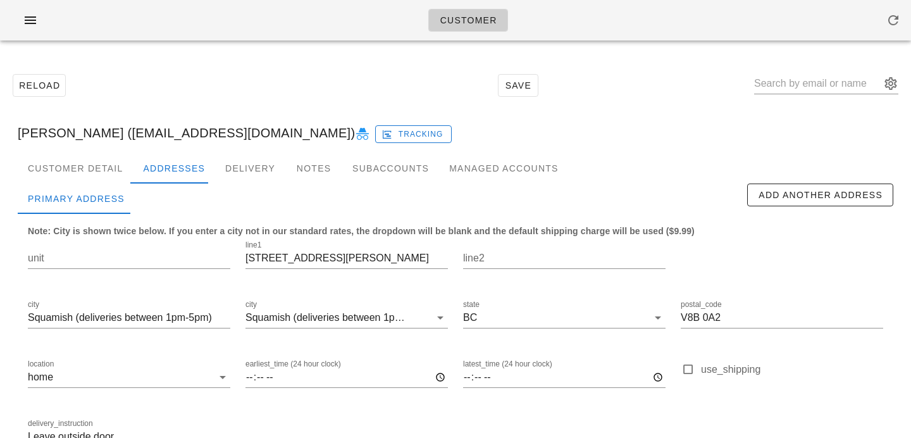
scroll to position [84, 0]
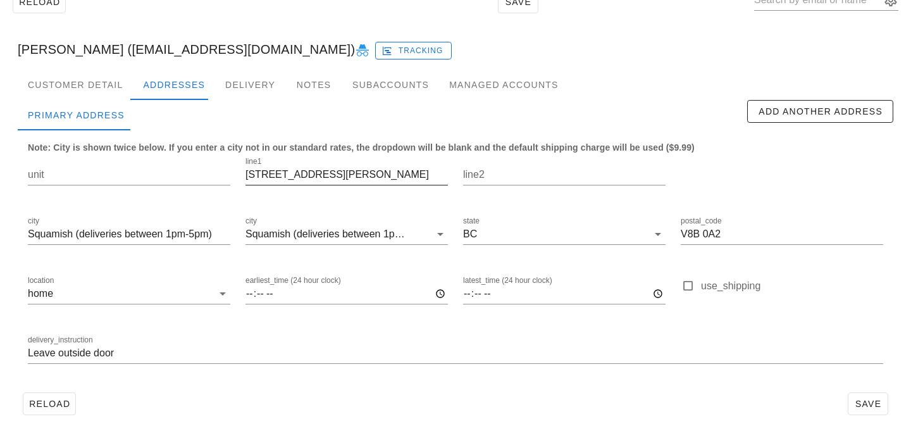
click at [282, 173] on input "[STREET_ADDRESS][PERSON_NAME]" at bounding box center [347, 175] width 203 height 20
drag, startPoint x: 335, startPoint y: 175, endPoint x: 234, endPoint y: 167, distance: 101.6
click at [234, 167] on div "unit line1 [STREET_ADDRESS][PERSON_NAME] (deliveries between 1pm-5pm) city [GEO…" at bounding box center [455, 266] width 871 height 238
type input "[STREET_ADDRESS][PERSON_NAME]"
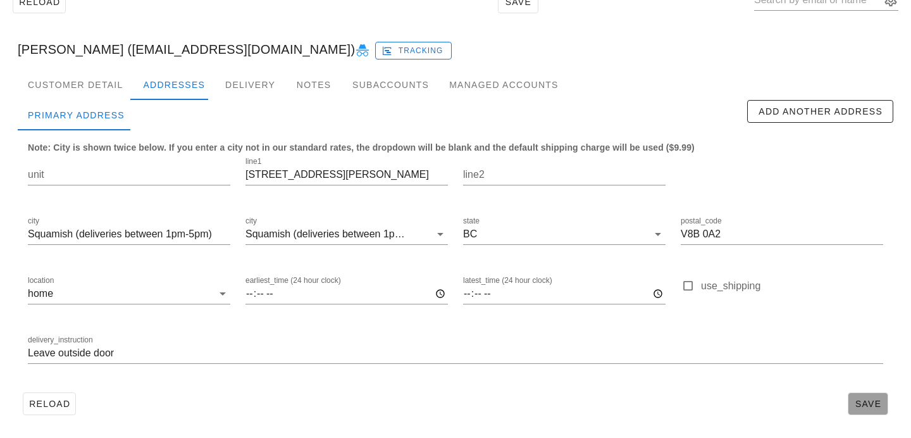
click at [855, 400] on span "Save" at bounding box center [868, 404] width 29 height 10
drag, startPoint x: 334, startPoint y: 176, endPoint x: 412, endPoint y: 175, distance: 78.5
click at [412, 175] on input "38801 Buckley Ave b182" at bounding box center [347, 175] width 203 height 20
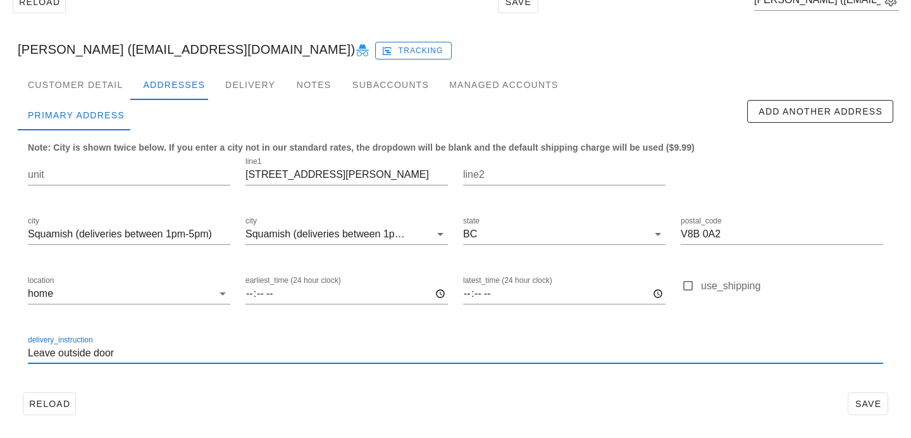
click at [30, 355] on input "Leave outside door" at bounding box center [456, 353] width 856 height 20
paste input "b182"
type input "b182. Leave outside door"
click at [879, 401] on span "Save" at bounding box center [868, 404] width 29 height 10
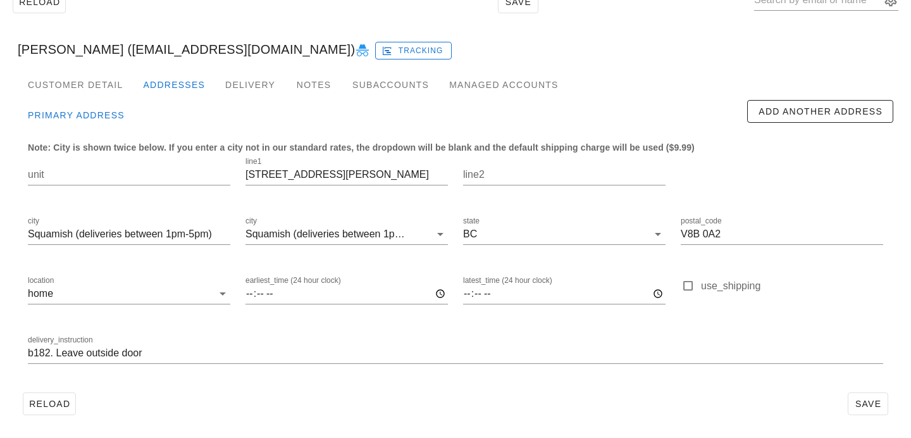
type input "Jessie Fletcher (jes.flet@gmail.com)"
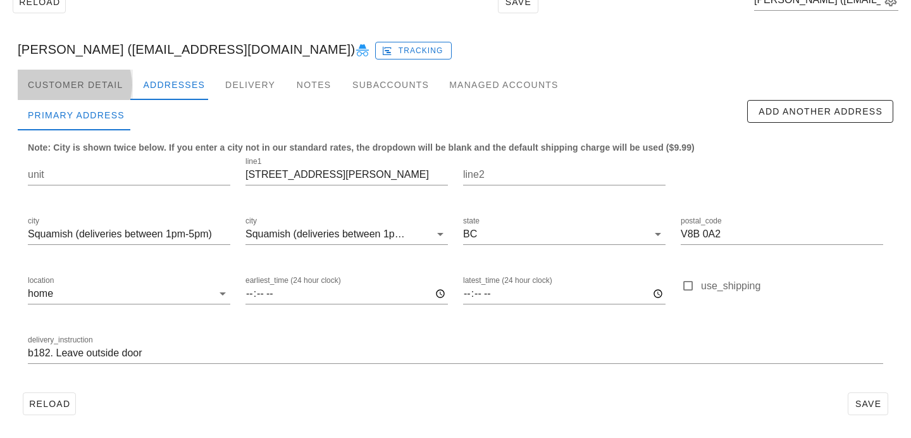
click at [108, 89] on div "Customer Detail" at bounding box center [75, 85] width 115 height 30
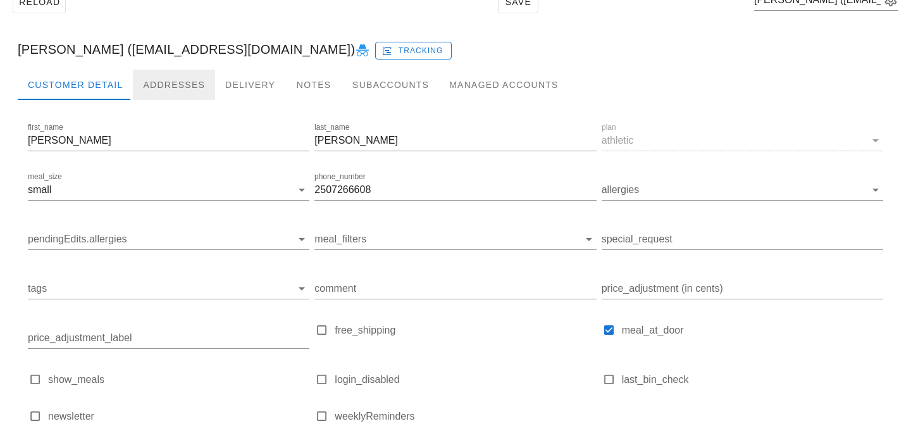
click at [150, 88] on div "Addresses" at bounding box center [174, 85] width 82 height 30
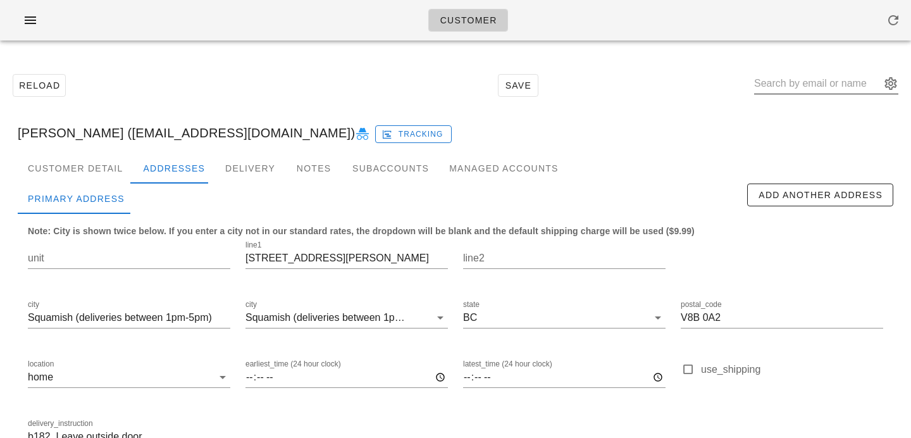
click at [786, 92] on input "text" at bounding box center [817, 83] width 127 height 20
paste input "Mike-coccimiglio@hotmail.com"
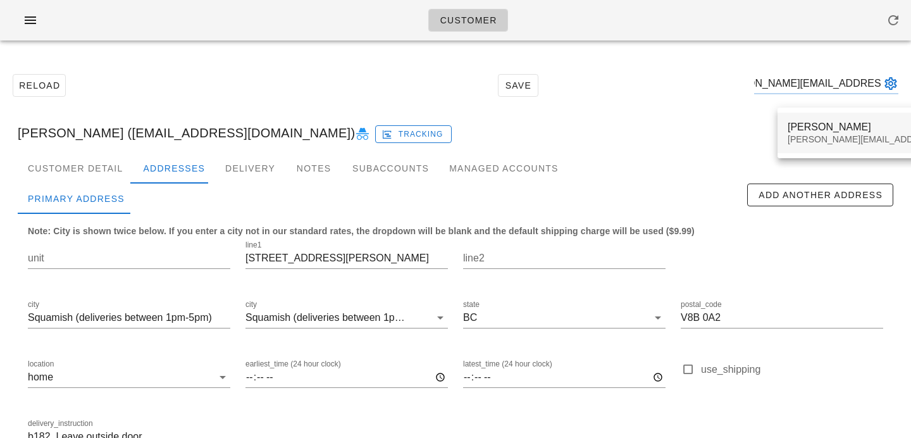
type input "Mike-coccimiglio@hotmail.com"
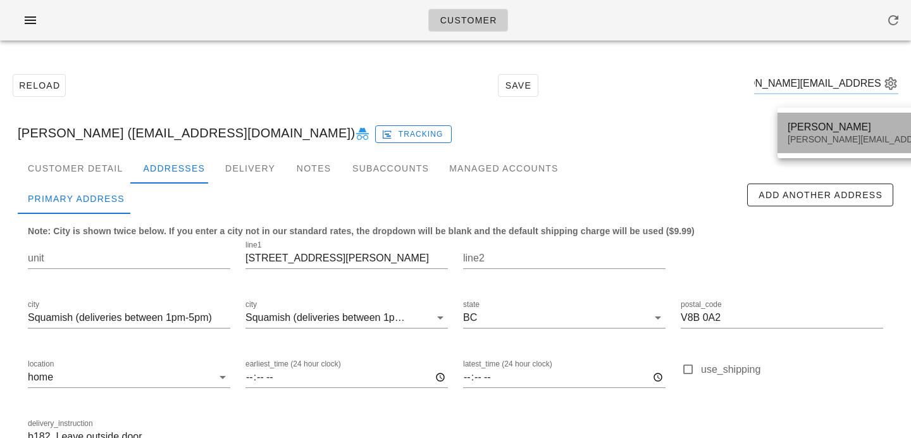
click at [812, 132] on div "Mike Coccimiglio" at bounding box center [899, 127] width 223 height 12
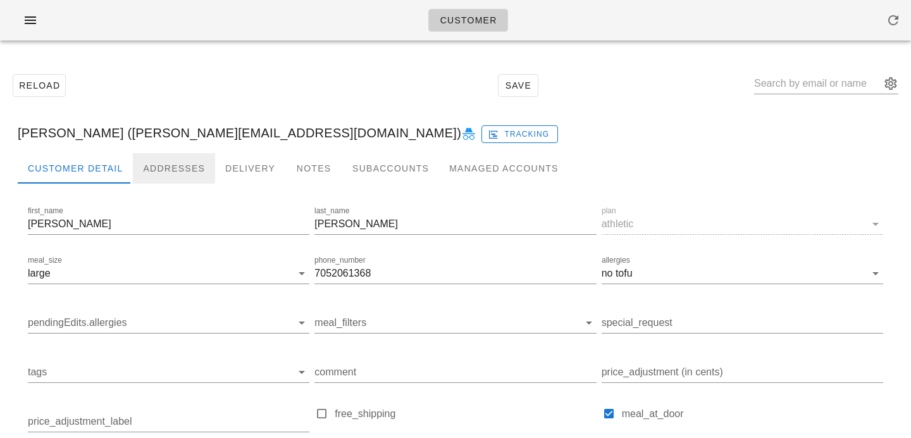
click at [173, 174] on div "Addresses" at bounding box center [174, 168] width 82 height 30
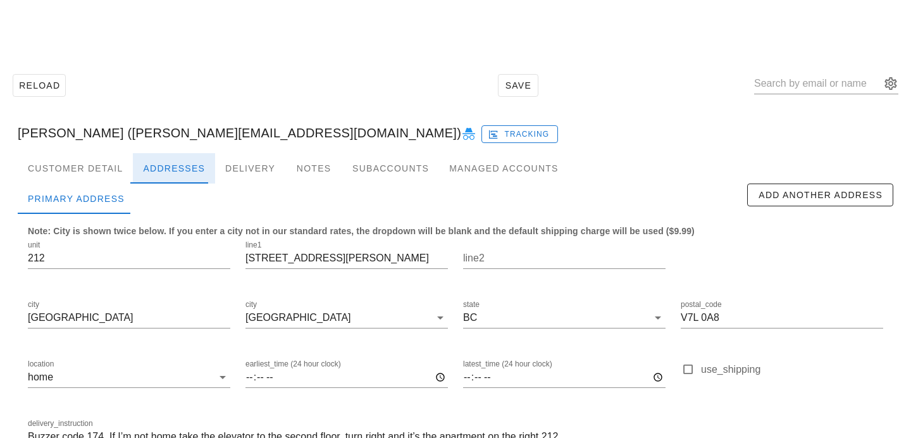
scroll to position [84, 0]
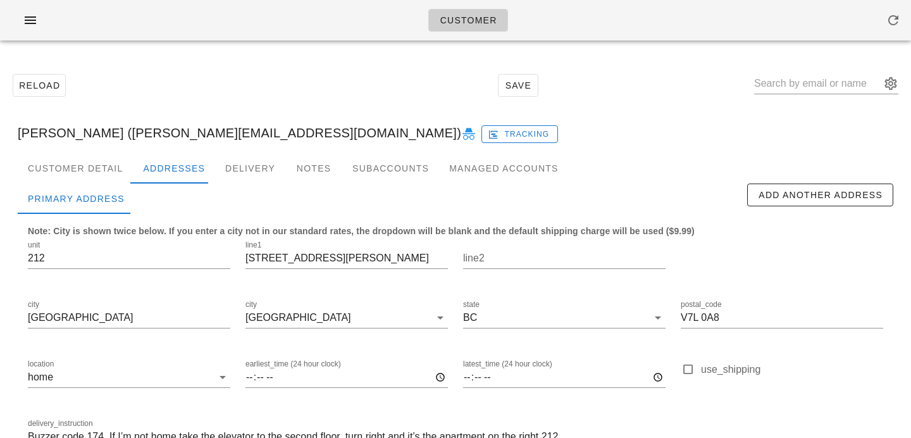
scroll to position [84, 0]
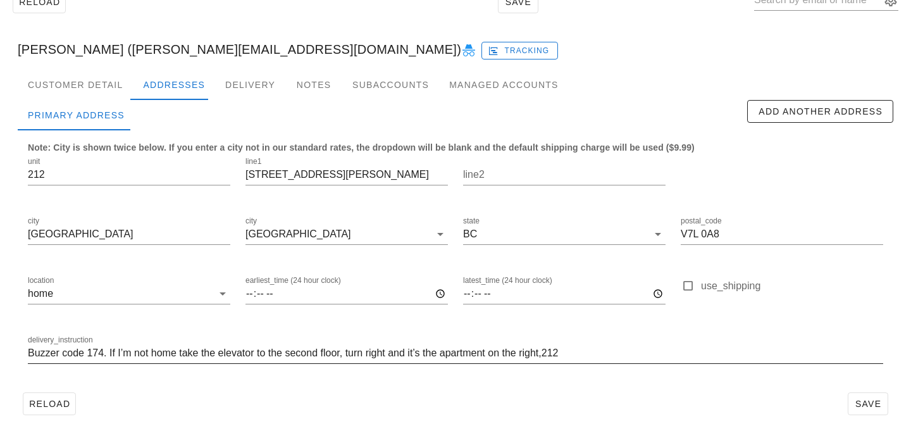
click at [551, 352] on input "Buzzer code 174. If I’m not home take the elevator to the second floor, turn ri…" at bounding box center [456, 353] width 856 height 20
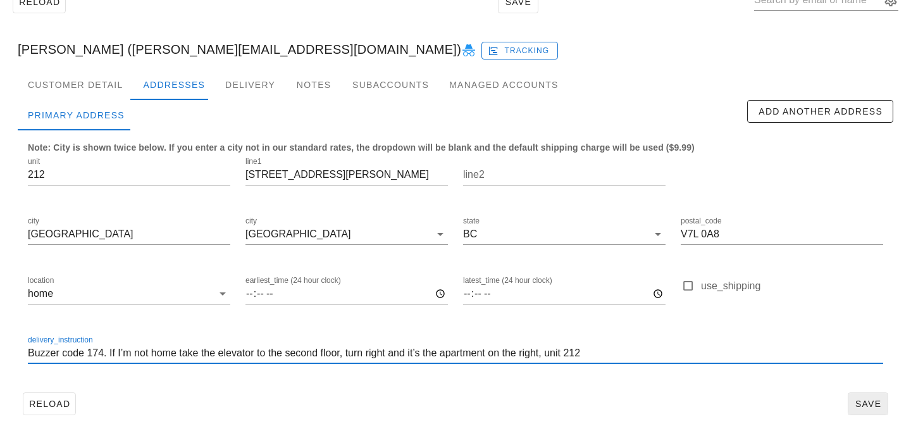
type input "Buzzer code 174. If I’m not home take the elevator to the second floor, turn ri…"
click at [861, 400] on span "Save" at bounding box center [868, 404] width 29 height 10
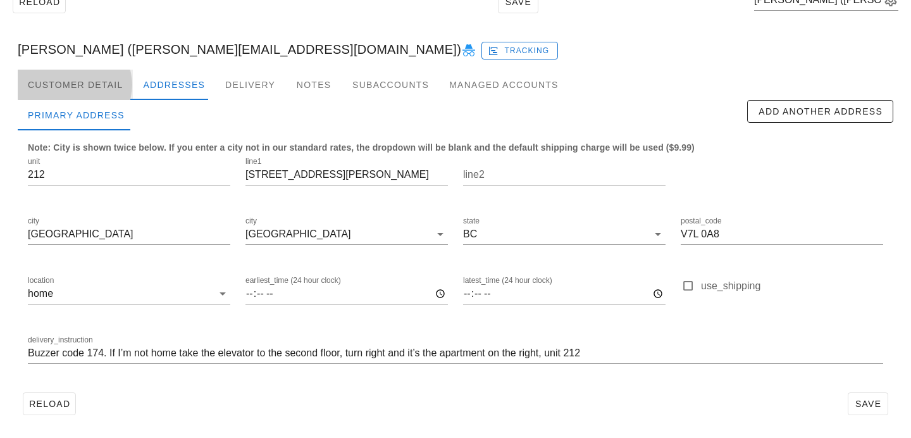
click at [101, 71] on div "Customer Detail" at bounding box center [75, 85] width 115 height 30
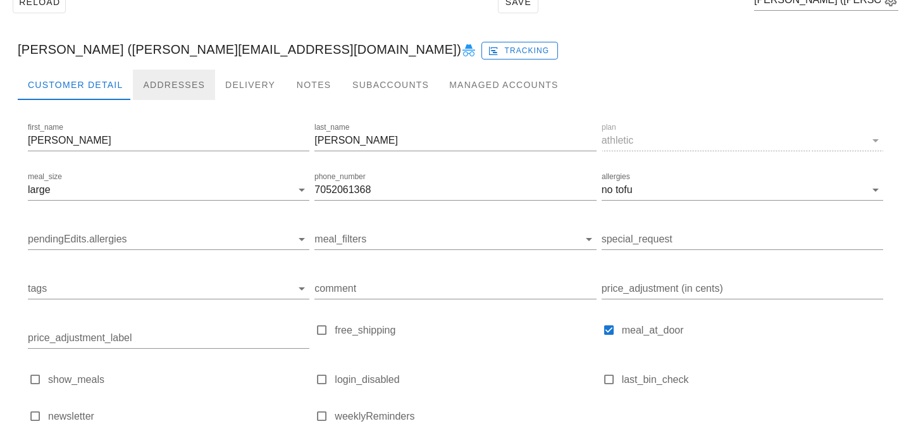
click at [174, 84] on div "Addresses" at bounding box center [174, 85] width 82 height 30
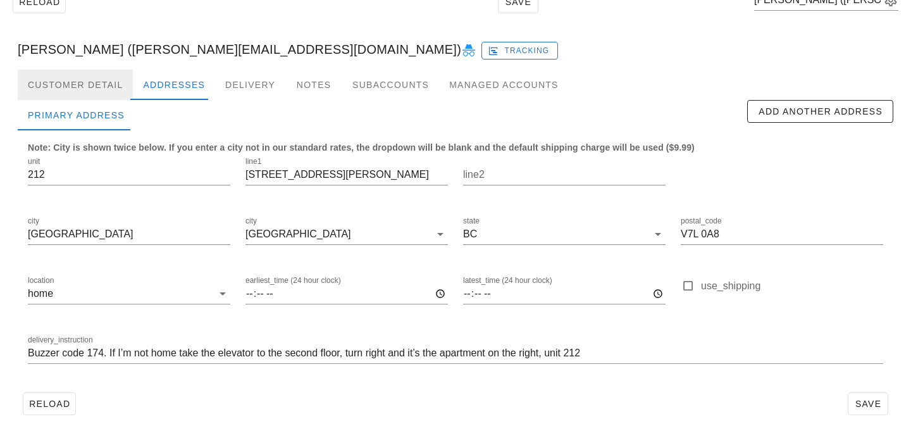
click at [109, 89] on div "Customer Detail" at bounding box center [75, 85] width 115 height 30
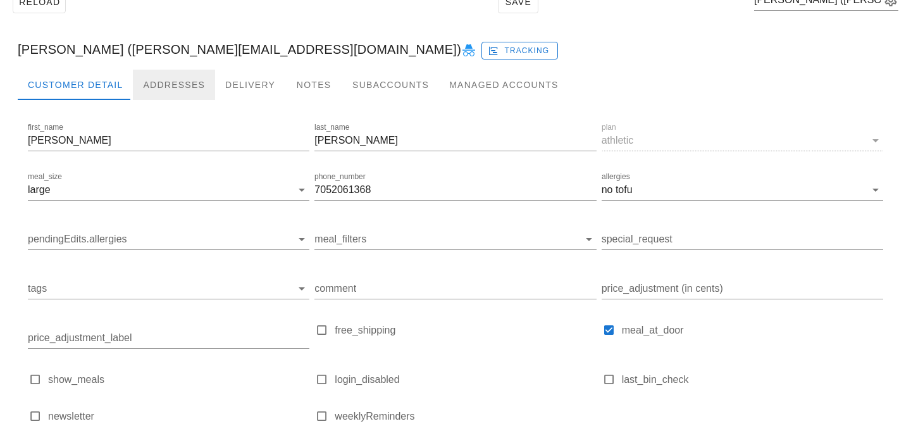
click at [156, 91] on div "Addresses" at bounding box center [174, 85] width 82 height 30
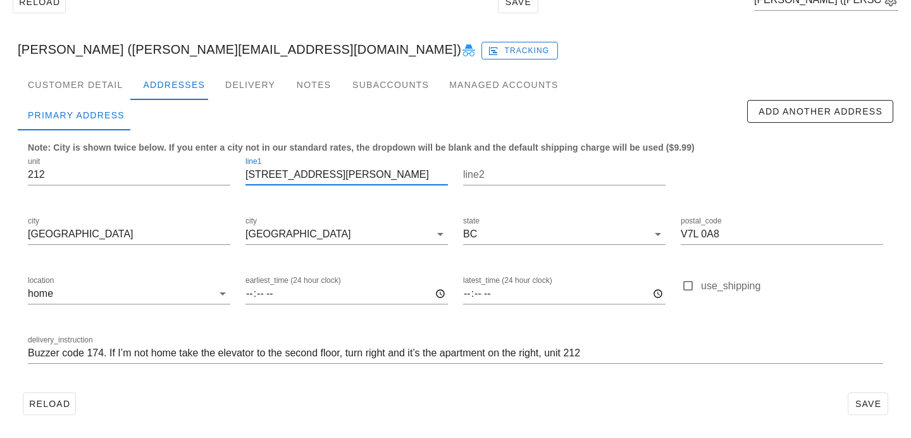
click at [327, 174] on input "1468 st Andrews ave" at bounding box center [347, 175] width 203 height 20
click at [276, 172] on input "1468 st Andrews Ave" at bounding box center [347, 175] width 203 height 20
type input "1468 St Andrews Ave"
click at [865, 404] on span "Save" at bounding box center [868, 404] width 29 height 10
click at [877, 403] on span "Save" at bounding box center [868, 404] width 29 height 10
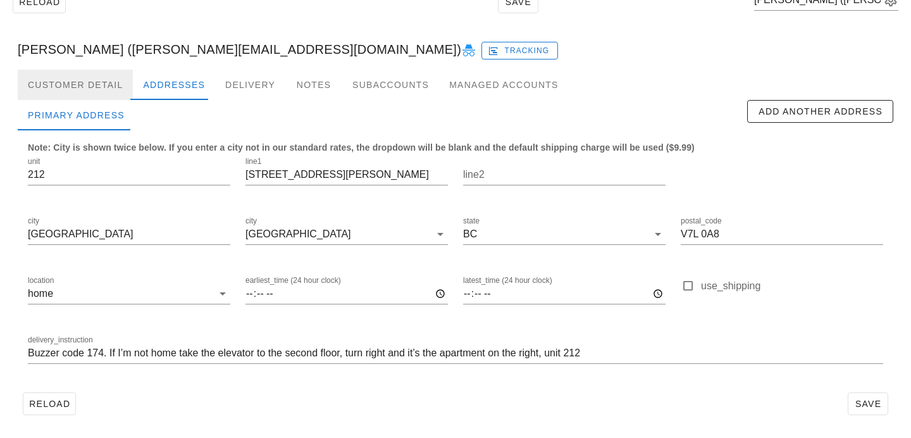
click at [85, 80] on div "Customer Detail" at bounding box center [75, 85] width 115 height 30
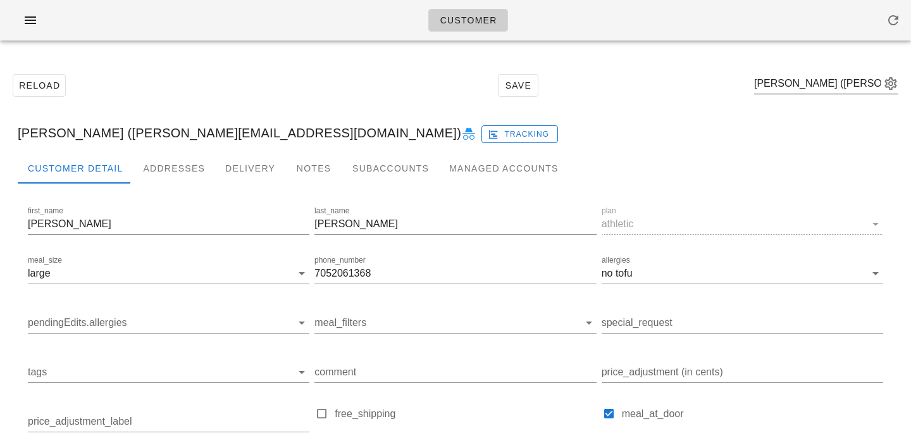
click at [824, 70] on div "Mike Coccimiglio (Mike-coccimiglio@hotmail.com)" at bounding box center [826, 87] width 144 height 42
click at [825, 88] on input "text" at bounding box center [817, 83] width 127 height 20
paste input "thecarelses@telus.net"
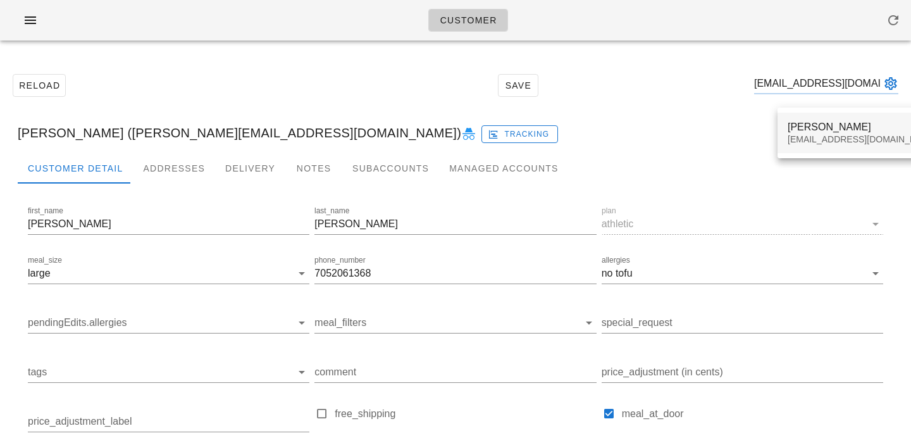
type input "thecarelses@telus.net"
click at [824, 127] on div "Andre Carelse" at bounding box center [863, 127] width 150 height 12
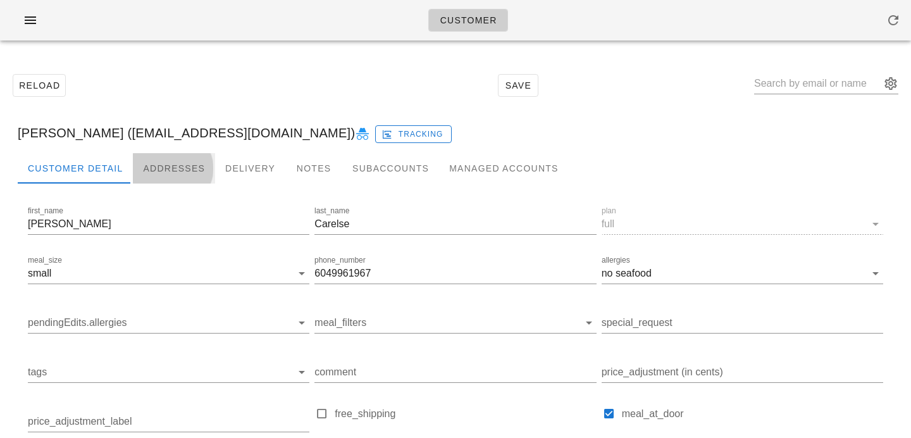
click at [159, 173] on div "Addresses" at bounding box center [174, 168] width 82 height 30
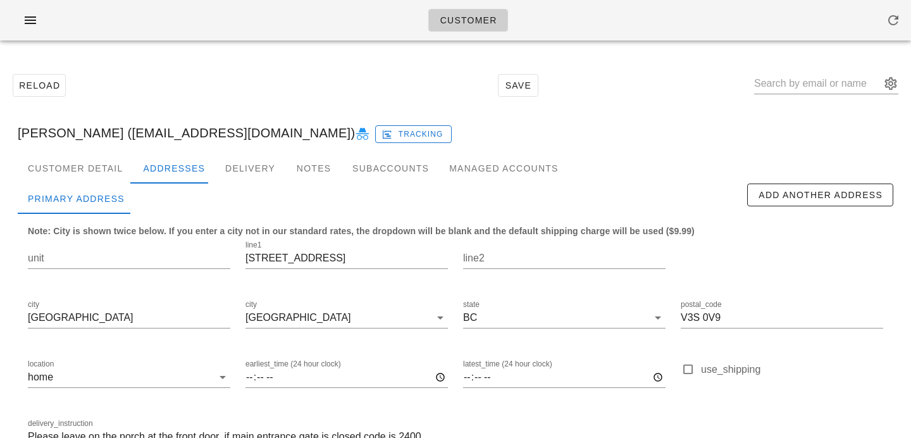
scroll to position [84, 0]
click at [783, 87] on input "text" at bounding box center [817, 83] width 127 height 20
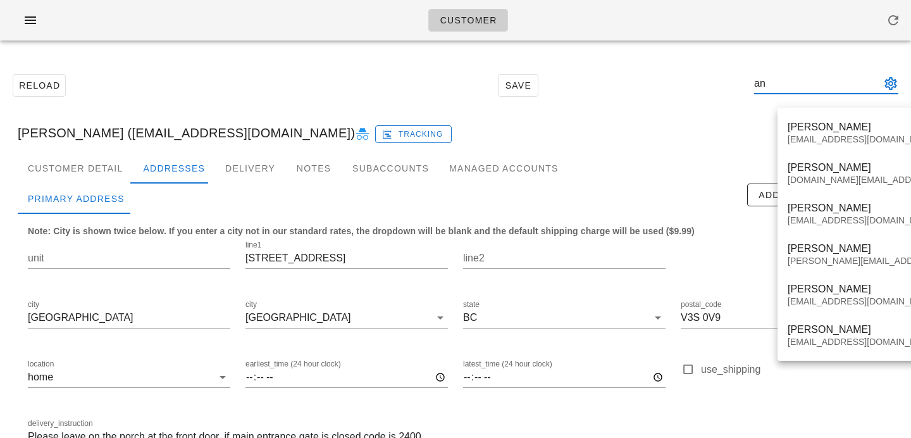
type input "a"
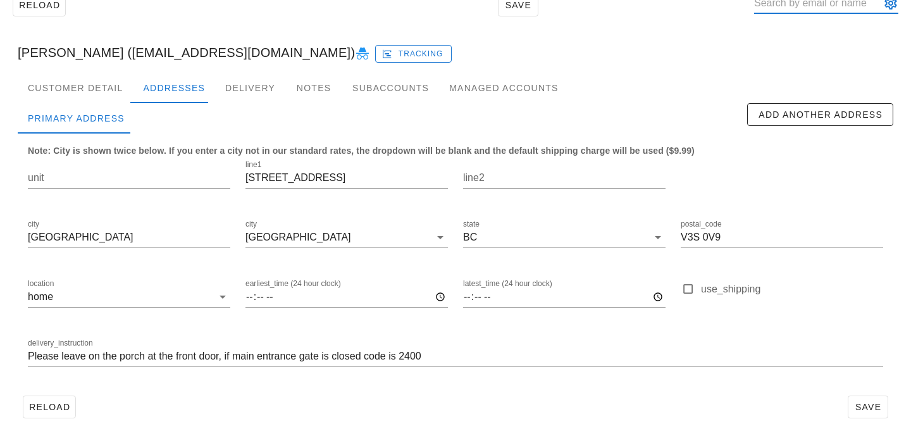
scroll to position [84, 0]
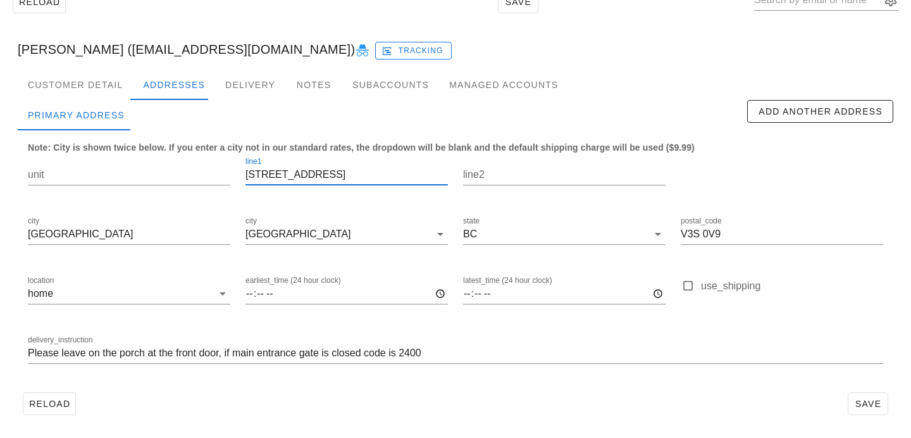
drag, startPoint x: 340, startPoint y: 171, endPoint x: 180, endPoint y: 151, distance: 161.3
click at [180, 151] on div "unit line1 111-16995 64 Ave line2 city Surrey city Surrey state BC postal_code …" at bounding box center [455, 266] width 871 height 238
click at [89, 176] on input "unit" at bounding box center [129, 175] width 203 height 20
type input "111"
drag, startPoint x: 265, startPoint y: 172, endPoint x: 194, endPoint y: 165, distance: 71.2
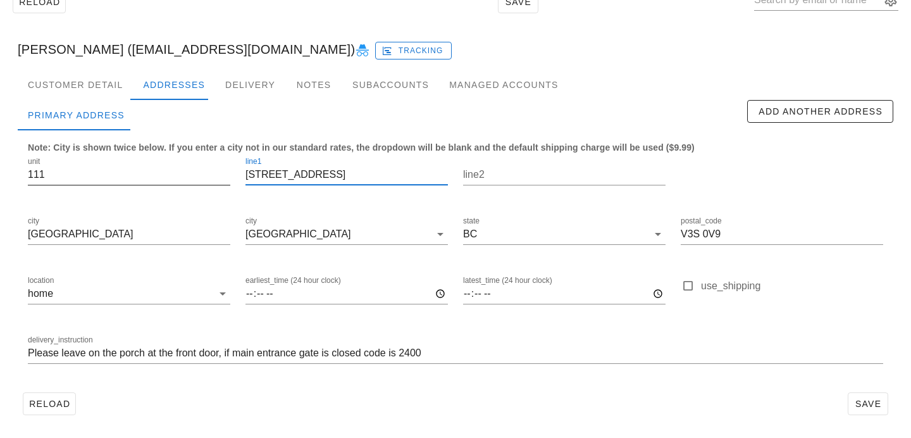
click at [199, 166] on div "unit 111 line1 111-16995 64 Ave line2 city Surrey city Surrey state BC postal_c…" at bounding box center [455, 266] width 871 height 238
type input "16995 64 Ave"
click at [244, 397] on div "Reload Save" at bounding box center [456, 403] width 876 height 33
click at [26, 353] on div "delivery_instruction Please leave on the porch at the front door, if main entra…" at bounding box center [455, 354] width 871 height 59
click at [30, 353] on input "Please leave on the porch at the front door, if main entrance gate is closed co…" at bounding box center [456, 353] width 856 height 20
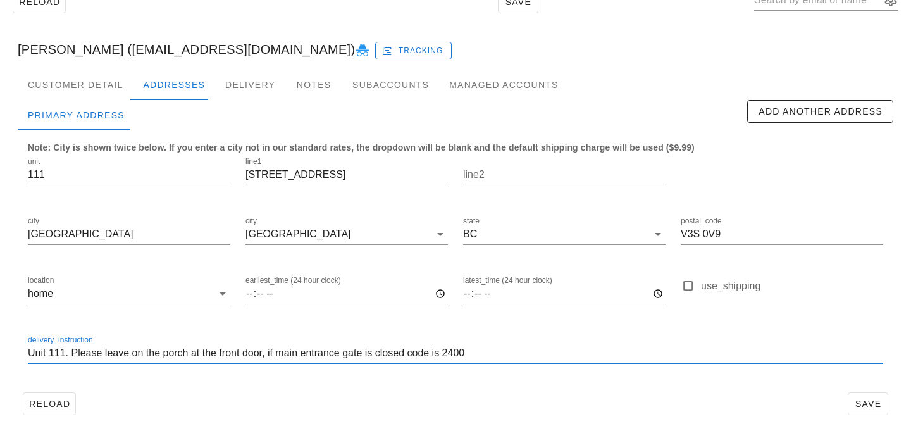
type input "Unit 111. Please leave on the porch at the front door, if main entrance gate is…"
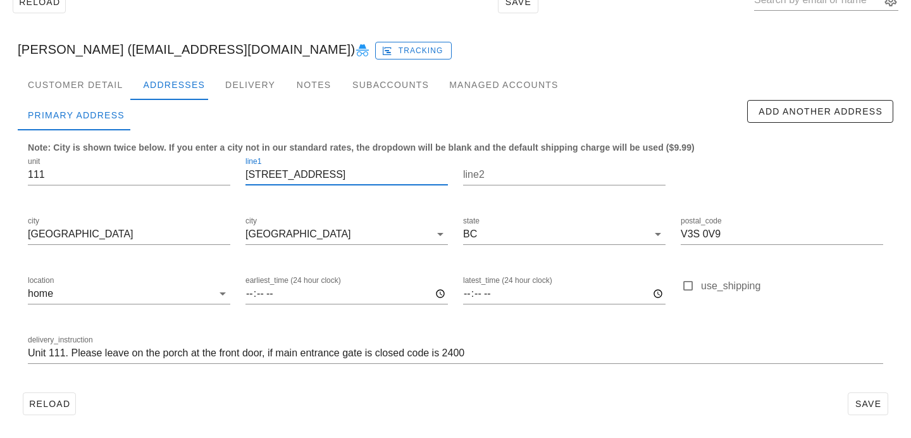
drag, startPoint x: 247, startPoint y: 173, endPoint x: 234, endPoint y: 172, distance: 13.4
click at [234, 173] on div "unit 111 line1 16995 64 Ave line2 city Surrey city Surrey state BC postal_code …" at bounding box center [455, 266] width 871 height 238
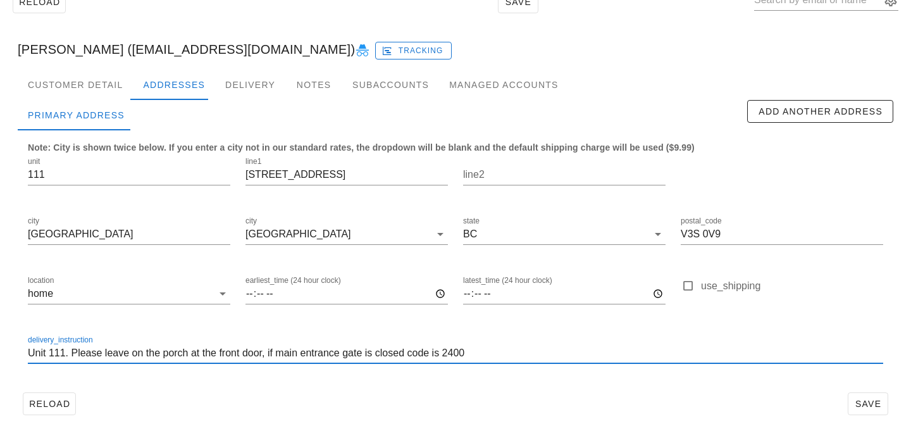
click at [492, 349] on input "Unit 111. Please leave on the porch at the front door, if main entrance gate is…" at bounding box center [456, 353] width 856 height 20
click at [872, 403] on span "Save" at bounding box center [868, 404] width 29 height 10
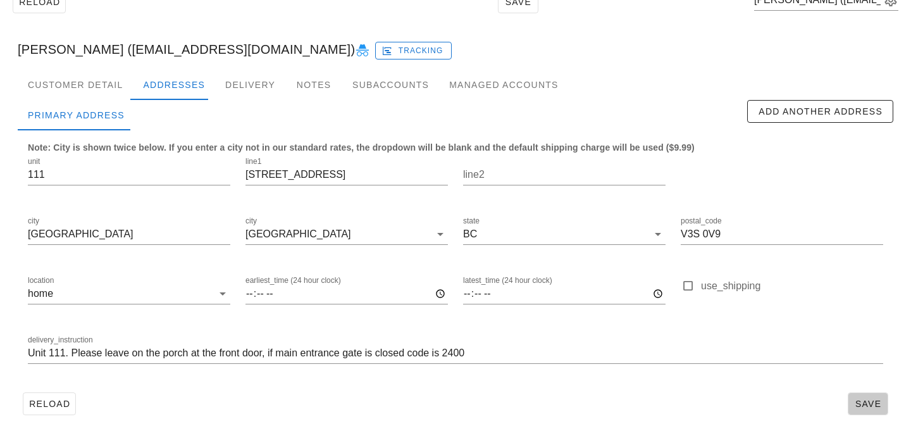
drag, startPoint x: 866, startPoint y: 408, endPoint x: 859, endPoint y: 408, distance: 7.0
click at [866, 408] on span "Save" at bounding box center [868, 404] width 29 height 10
click at [104, 94] on div "Customer Detail" at bounding box center [75, 85] width 115 height 30
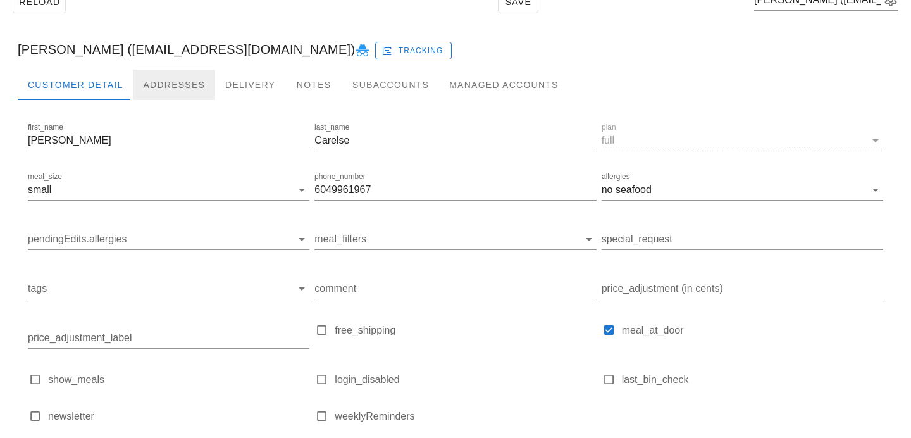
click at [163, 77] on div "Addresses" at bounding box center [174, 85] width 82 height 30
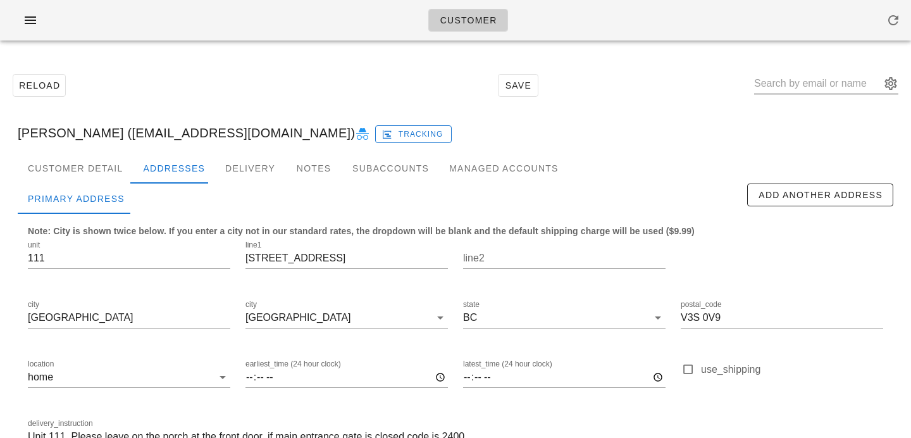
click at [819, 78] on input "text" at bounding box center [817, 83] width 127 height 20
paste input "c406guthrie@gmail.com"
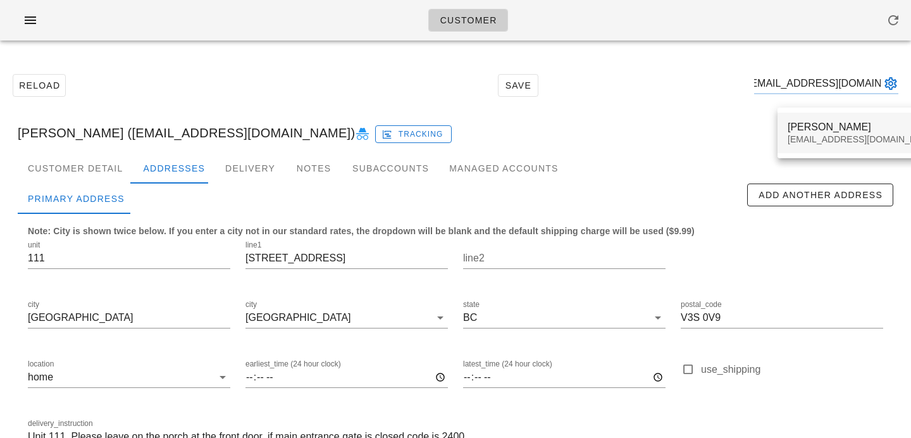
type input "c406guthrie@gmail.com"
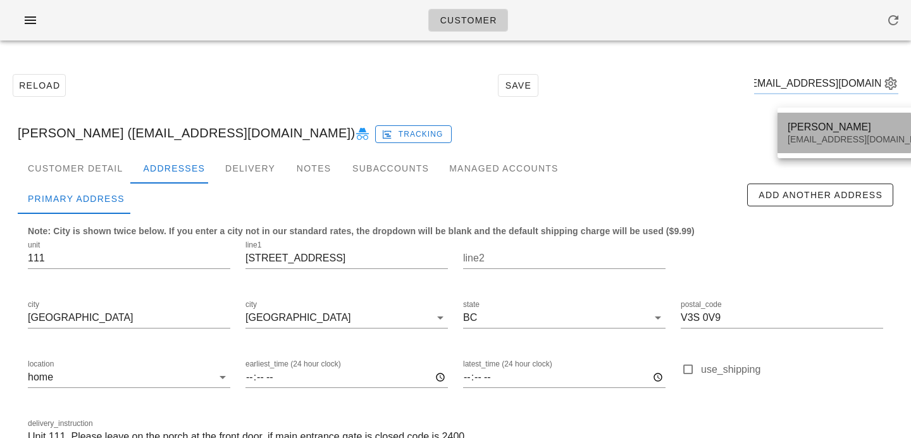
click at [799, 138] on div "c406guthrie@gmail.com" at bounding box center [863, 139] width 150 height 11
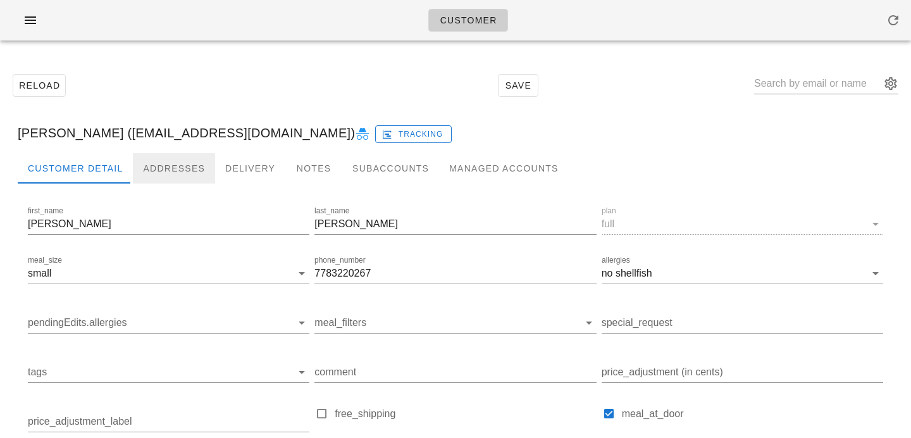
click at [190, 175] on div "Addresses" at bounding box center [174, 168] width 82 height 30
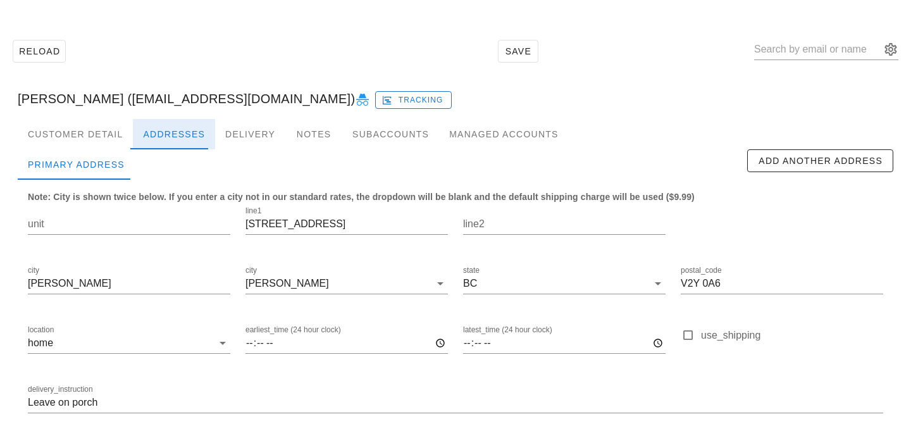
scroll to position [84, 0]
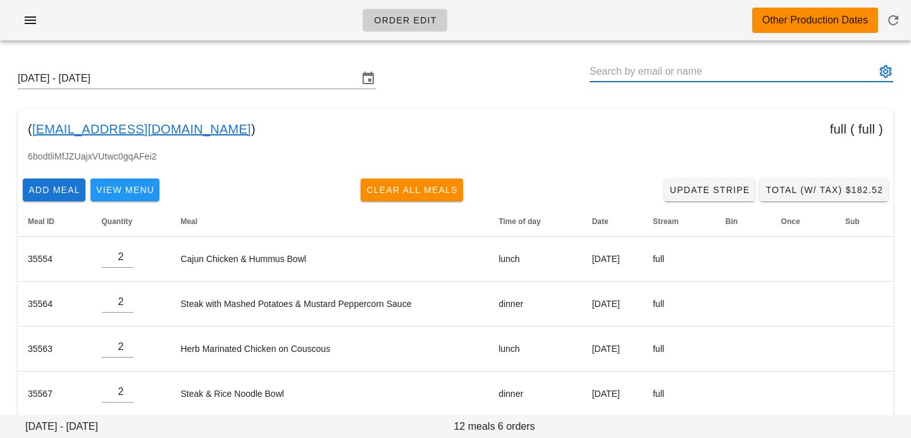
click at [758, 78] on input "text" at bounding box center [733, 71] width 286 height 20
paste input "[EMAIL_ADDRESS][DOMAIN_NAME]"
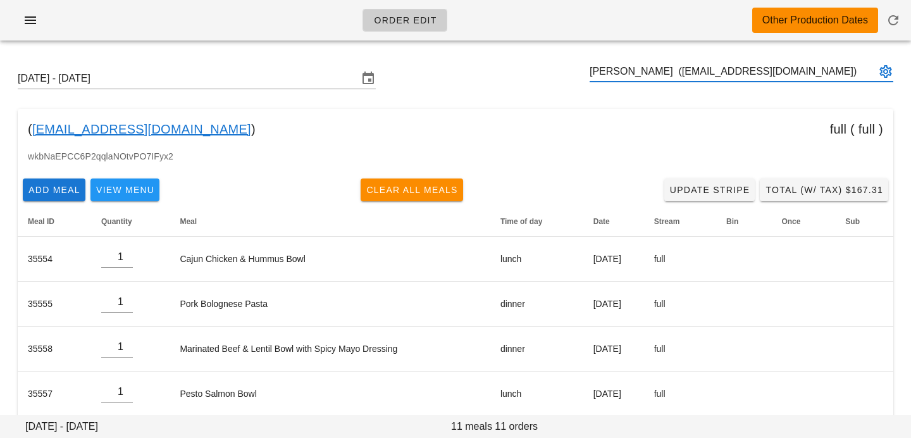
type input "[PERSON_NAME] ([EMAIL_ADDRESS][DOMAIN_NAME])"
click at [723, 75] on input "text" at bounding box center [733, 71] width 286 height 20
paste input "[EMAIL_ADDRESS][DOMAIN_NAME]"
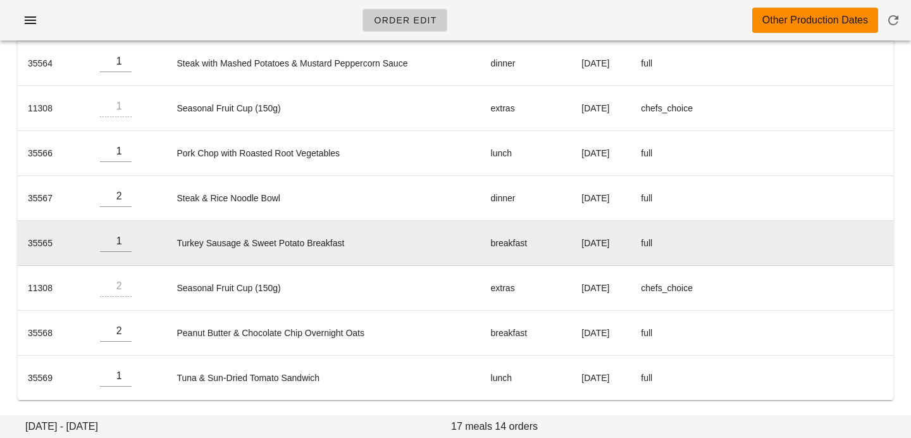
scroll to position [393, 0]
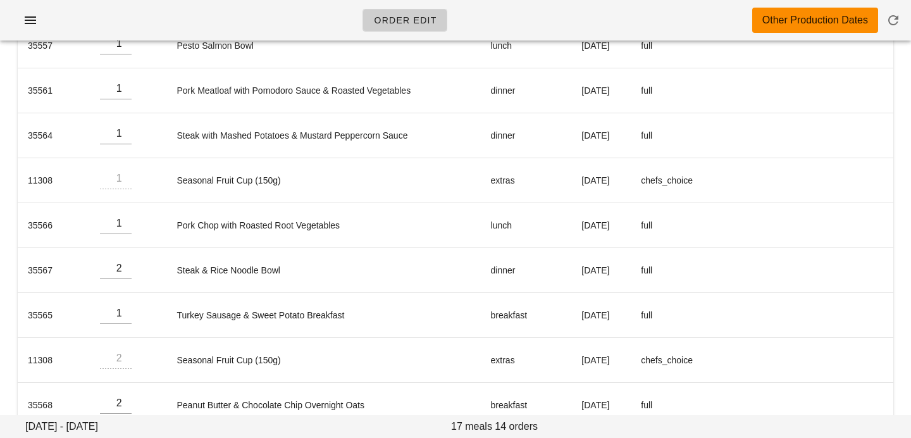
type input "[PERSON_NAME] ([EMAIL_ADDRESS][DOMAIN_NAME])"
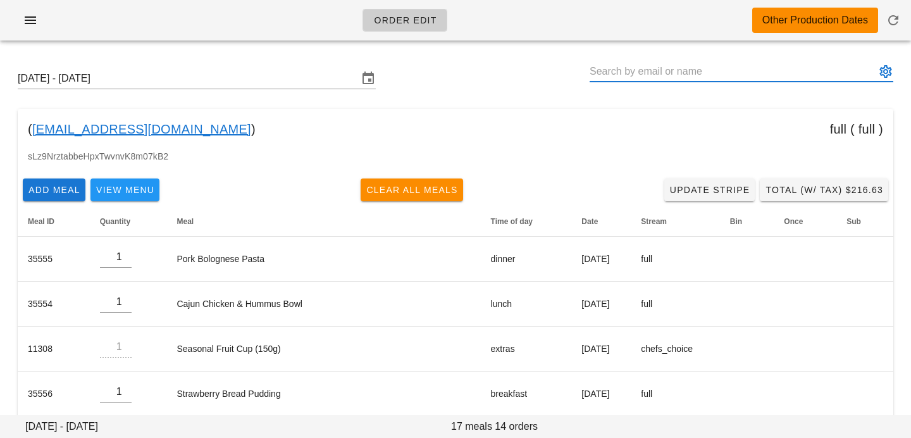
scroll to position [32, 0]
type input "[PERSON_NAME] ([EMAIL_ADDRESS][DOMAIN_NAME])"
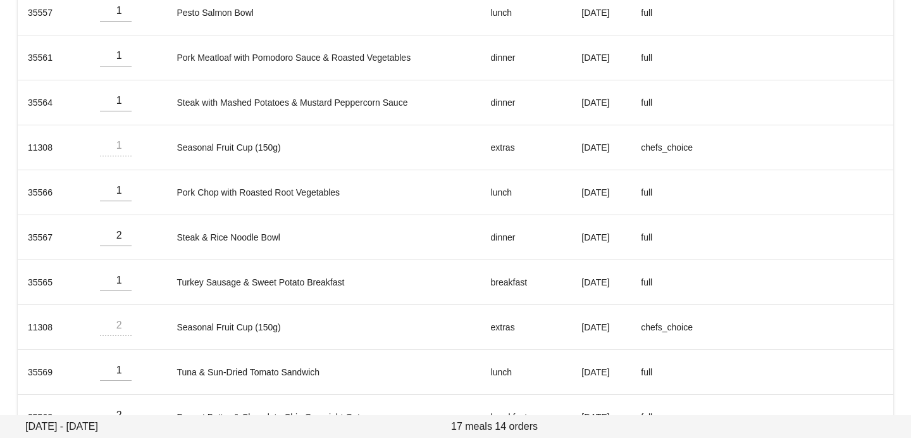
scroll to position [465, 0]
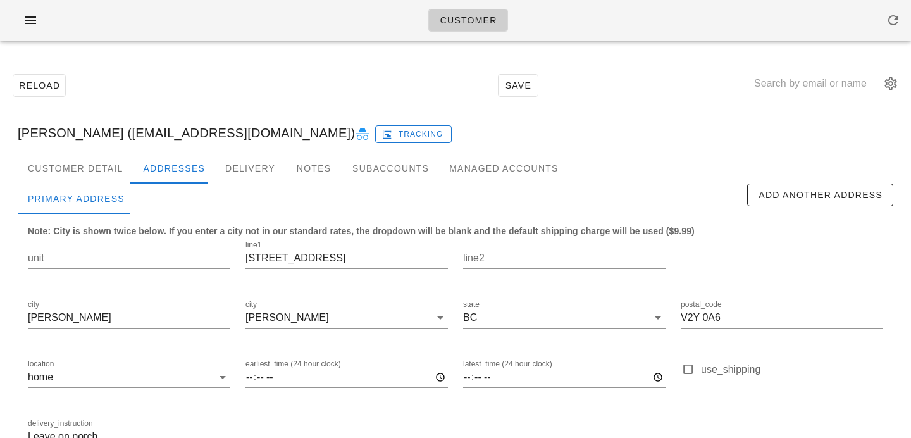
scroll to position [84, 0]
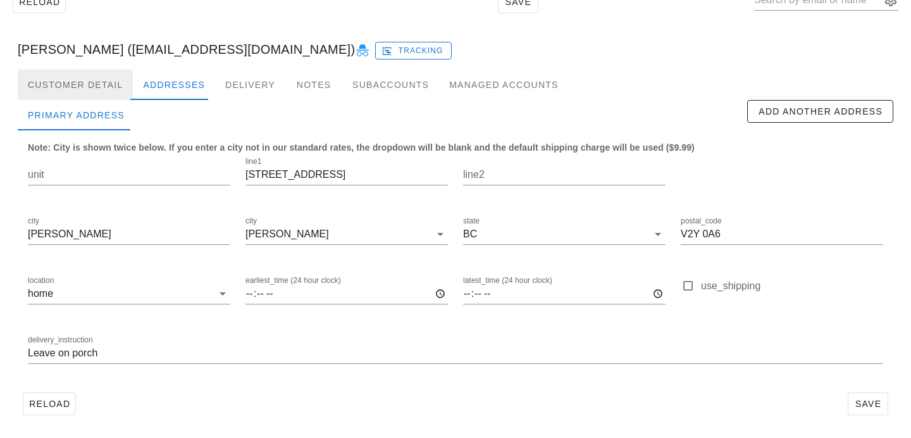
click at [104, 82] on div "Customer Detail" at bounding box center [75, 85] width 115 height 30
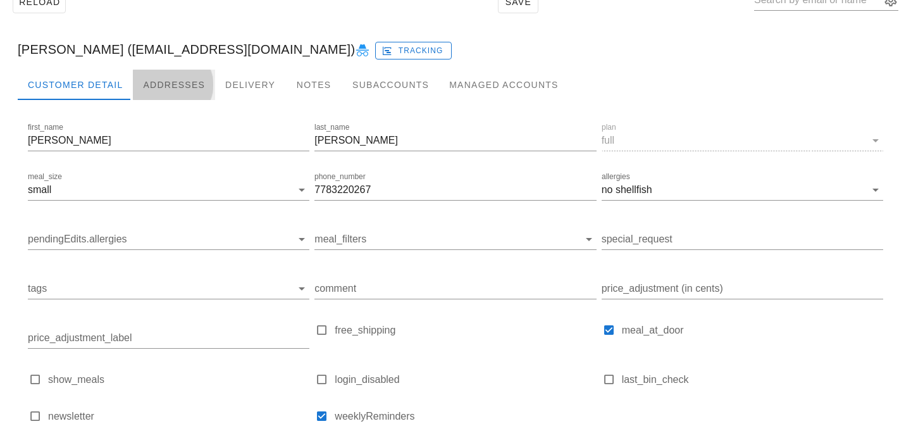
click at [178, 86] on div "Addresses" at bounding box center [174, 85] width 82 height 30
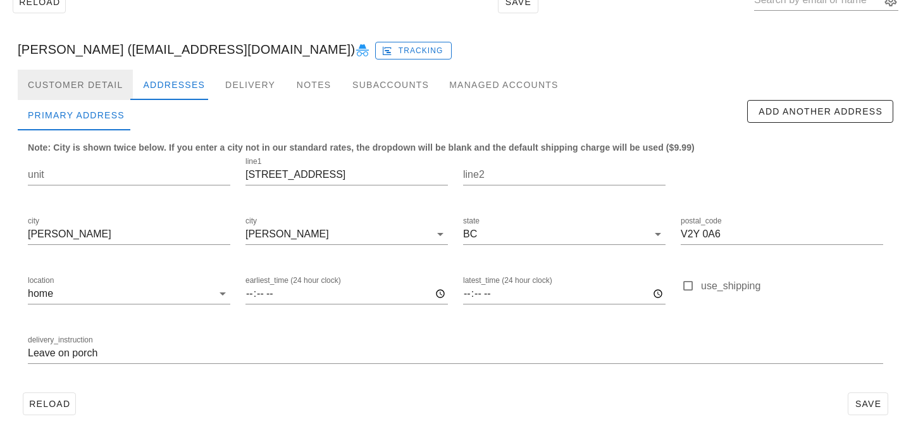
click at [111, 93] on div "Customer Detail" at bounding box center [75, 85] width 115 height 30
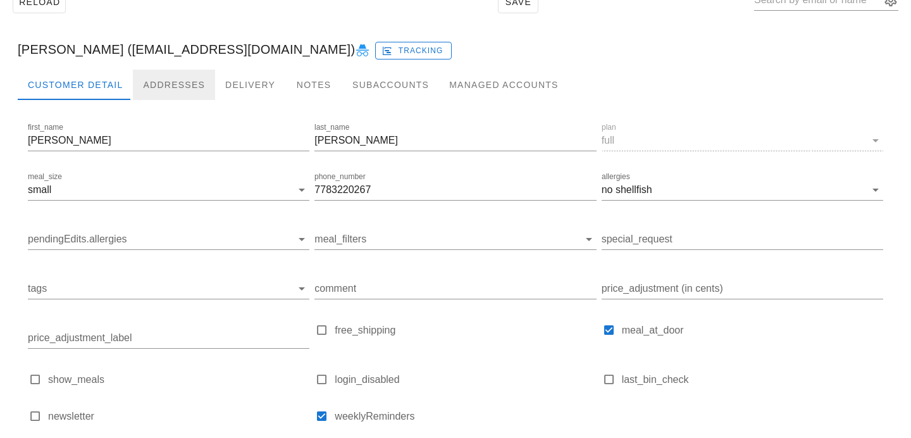
click at [169, 70] on div "Addresses" at bounding box center [174, 85] width 82 height 30
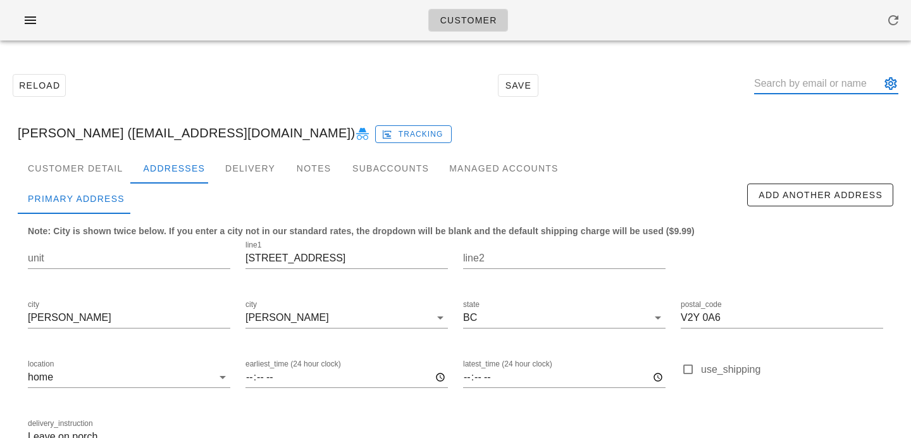
click at [802, 80] on input "text" at bounding box center [817, 83] width 127 height 20
paste input "nolanfrede@gmail.com"
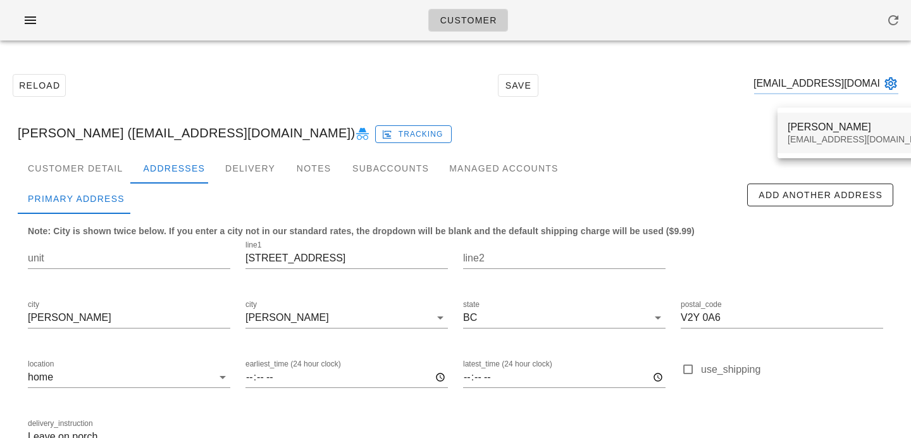
type input "nolanfrede@gmail.com"
click at [806, 131] on div "Nolan Frede" at bounding box center [863, 127] width 150 height 12
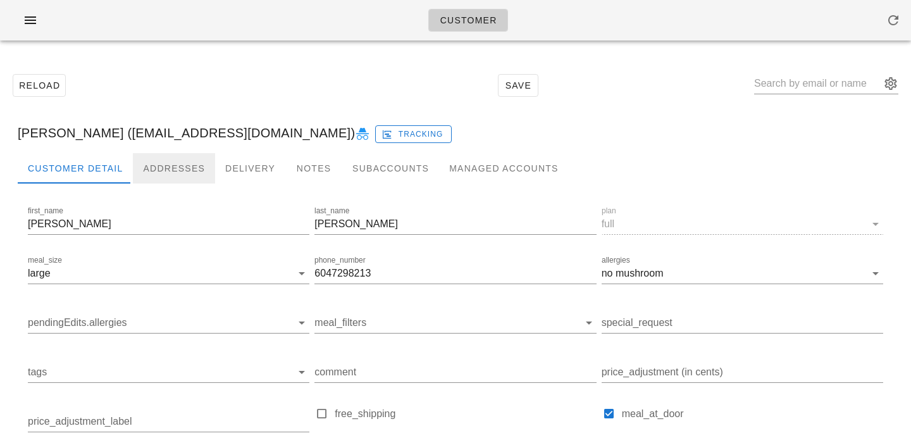
click at [137, 166] on div "Addresses" at bounding box center [174, 168] width 82 height 30
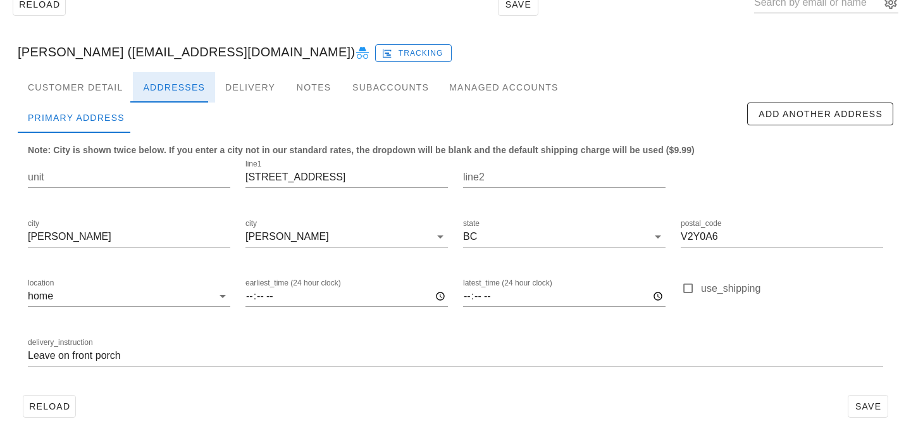
scroll to position [84, 0]
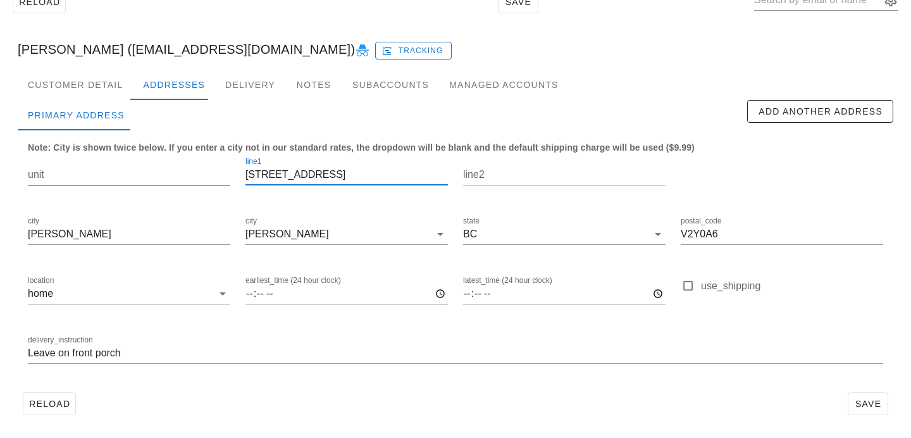
drag, startPoint x: 313, startPoint y: 172, endPoint x: 176, endPoint y: 170, distance: 137.4
click at [176, 170] on div "unit line1 8386 209A St. line2 city Langley city Langley state BC postal_code V…" at bounding box center [455, 266] width 871 height 238
click at [97, 74] on div "Customer Detail" at bounding box center [75, 85] width 115 height 30
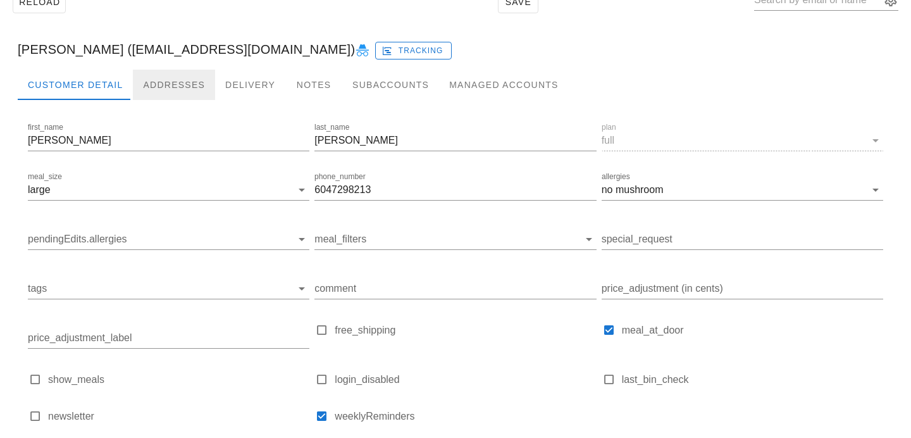
click at [169, 73] on div "Addresses" at bounding box center [174, 85] width 82 height 30
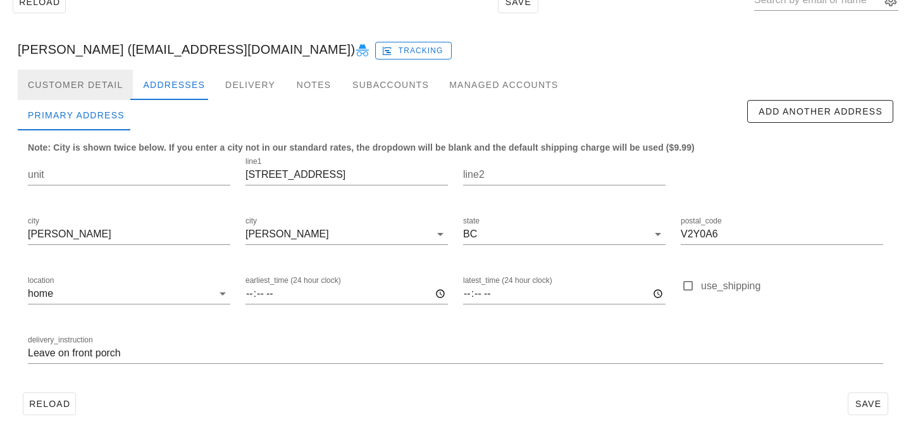
click at [114, 92] on div "Customer Detail" at bounding box center [75, 85] width 115 height 30
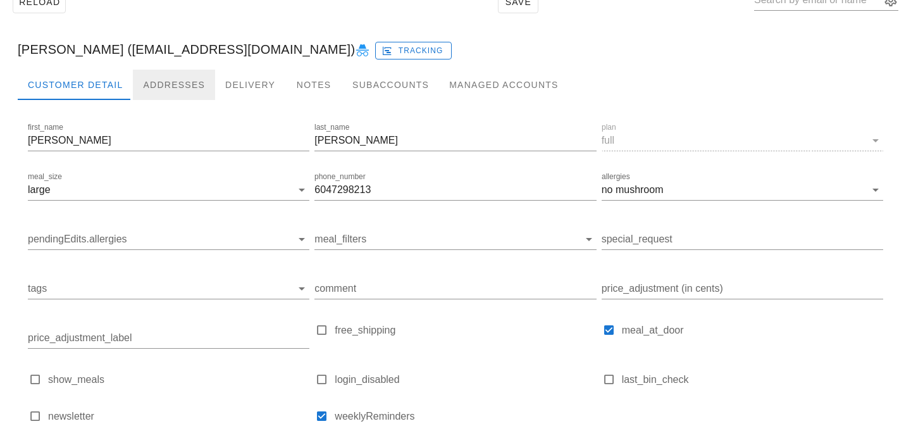
click at [162, 92] on div "Addresses" at bounding box center [174, 85] width 82 height 30
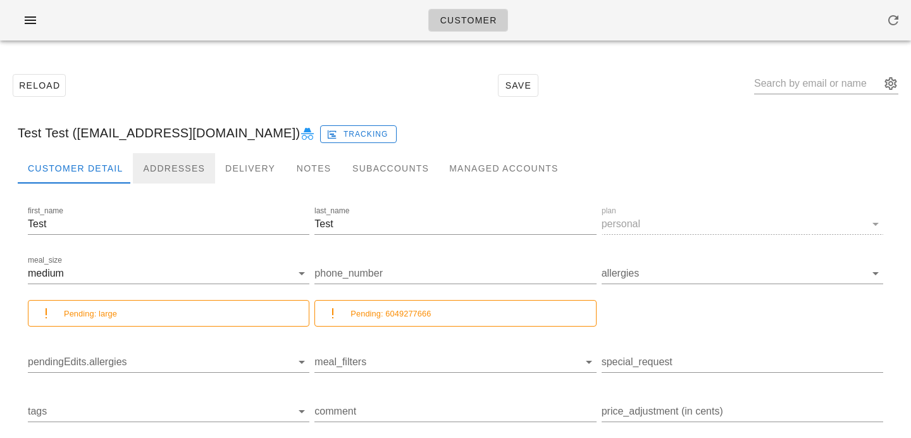
click at [181, 173] on div "Addresses" at bounding box center [174, 168] width 82 height 30
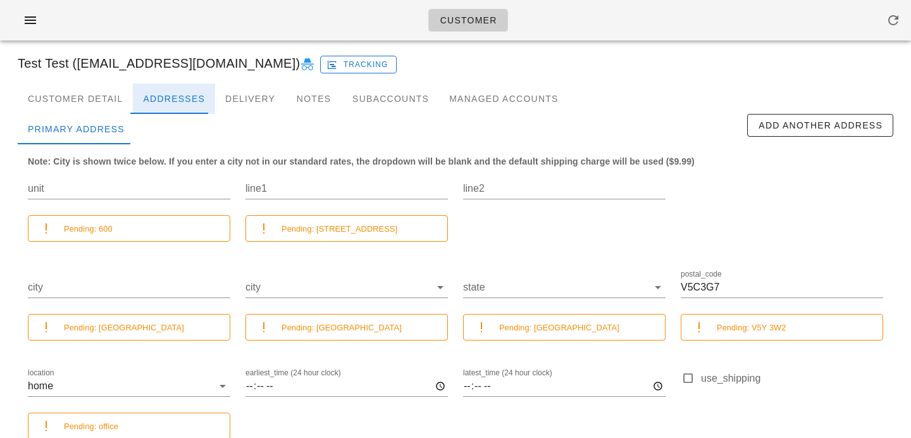
scroll to position [20, 0]
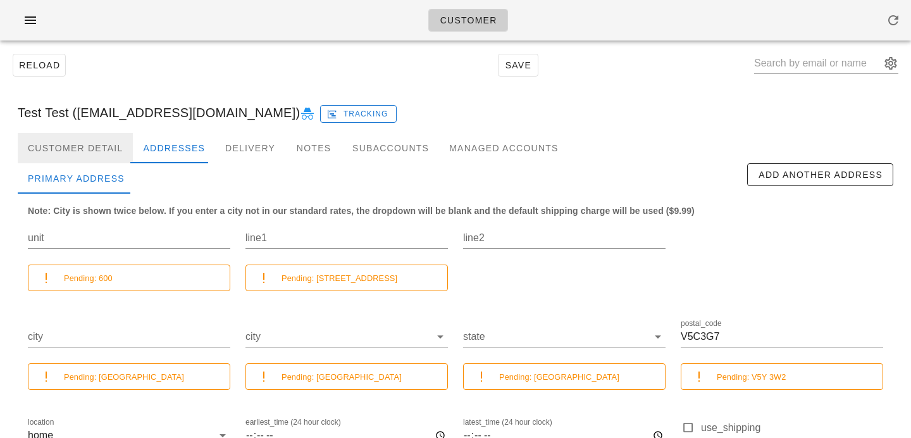
click at [107, 149] on div "Customer Detail" at bounding box center [75, 148] width 115 height 30
